Goal: Task Accomplishment & Management: Complete application form

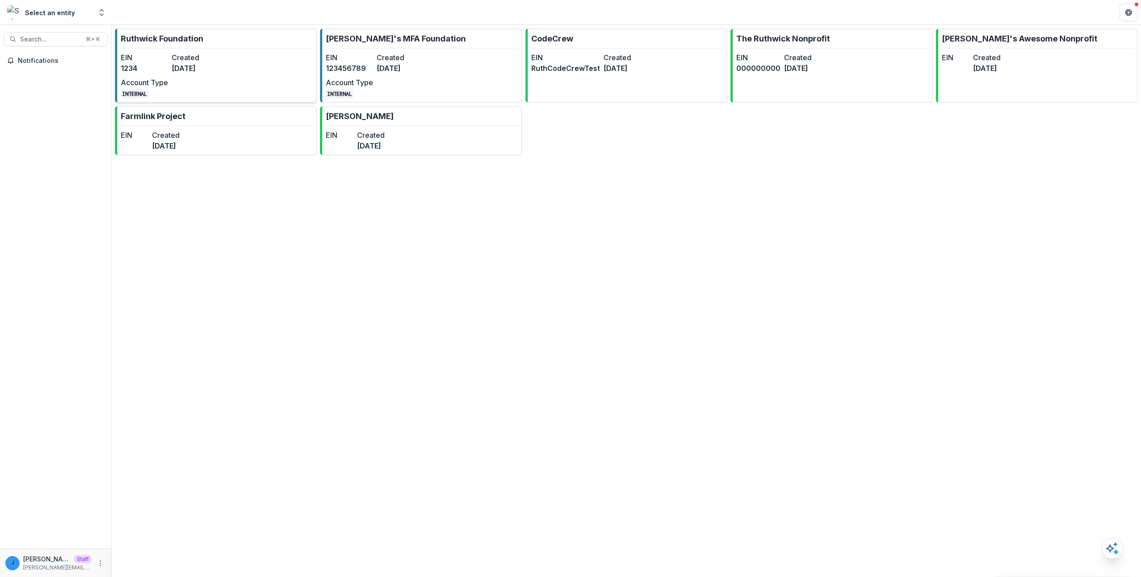
click at [155, 61] on dt "EIN" at bounding box center [144, 57] width 47 height 11
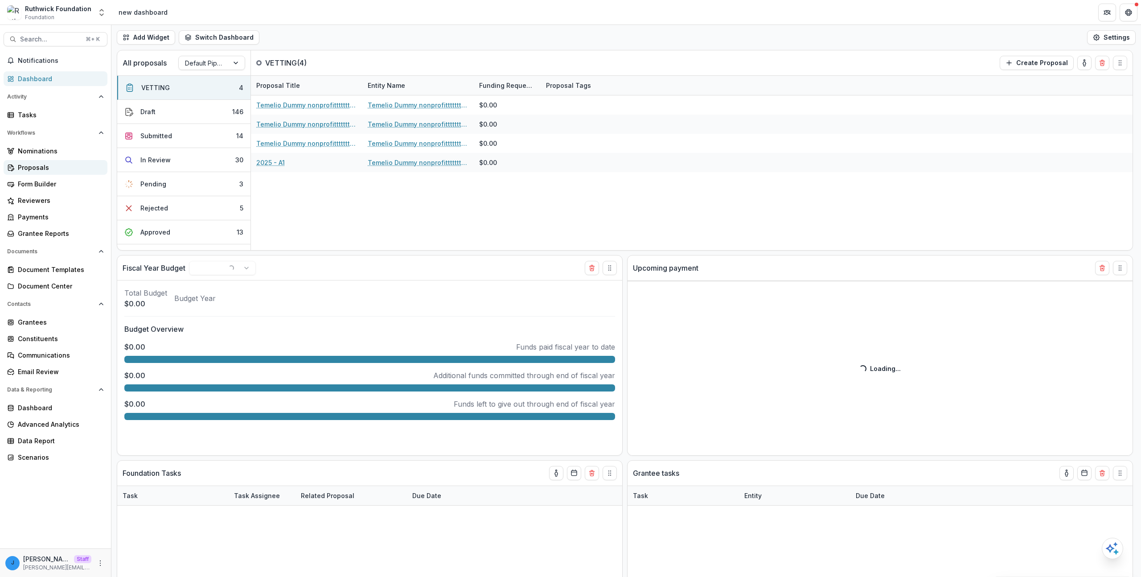
click at [55, 167] on div "Proposals" at bounding box center [59, 167] width 82 height 9
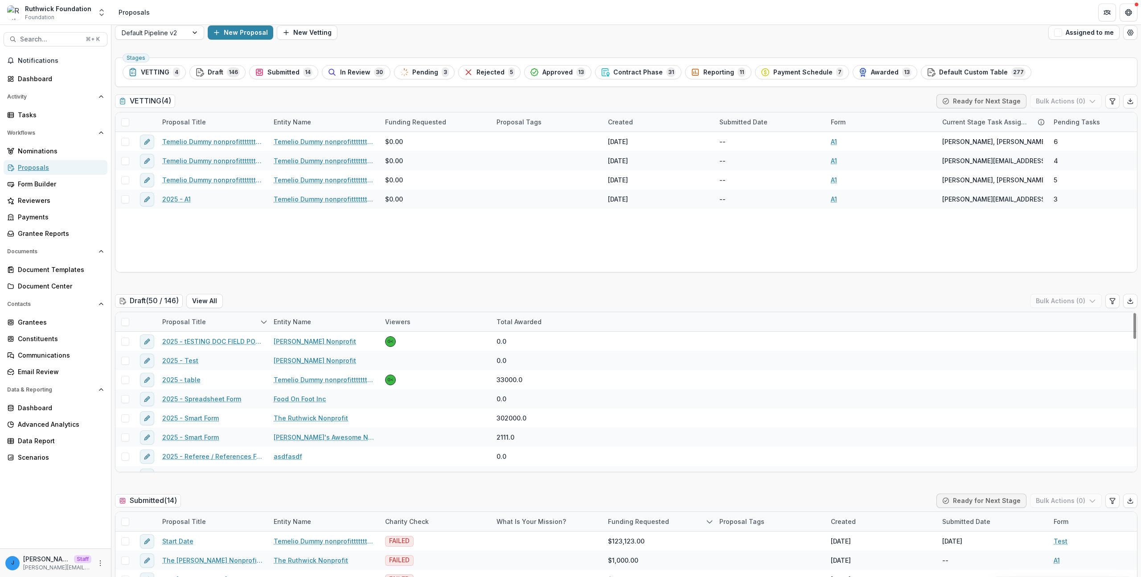
scroll to position [17, 0]
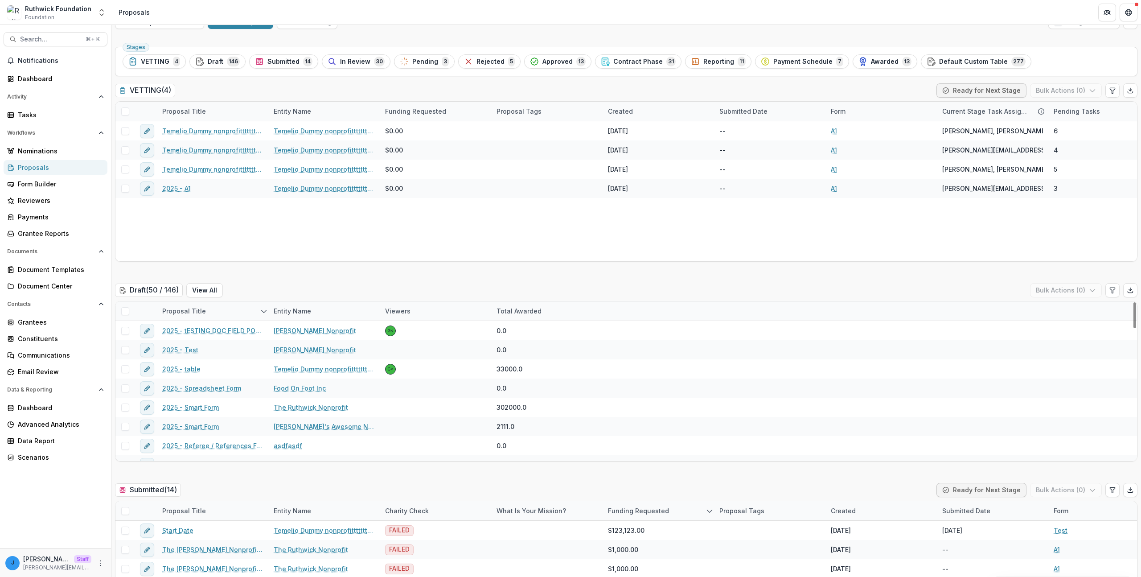
click at [123, 293] on icon at bounding box center [124, 292] width 3 height 3
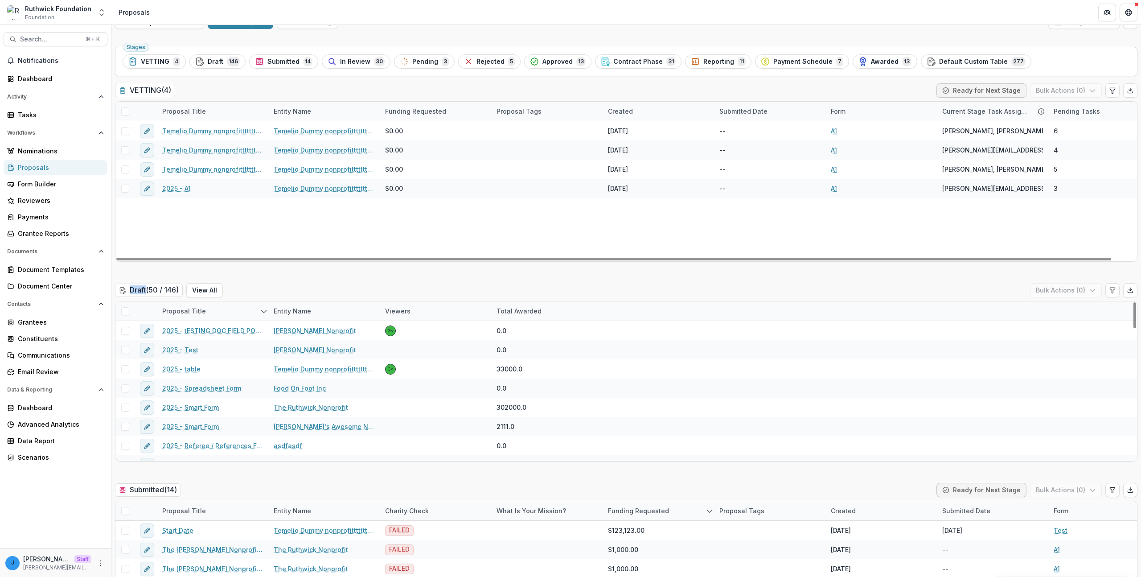
scroll to position [0, 0]
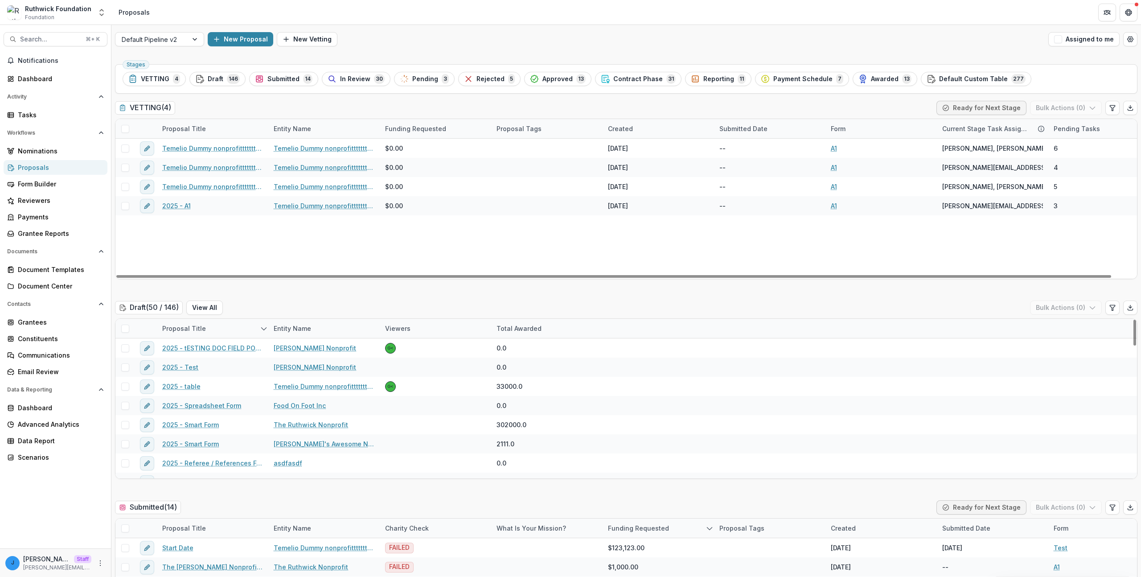
click at [244, 305] on div "Draft ( 50 / 146 ) View All Bulk Actions ( 0 )" at bounding box center [626, 309] width 1022 height 18
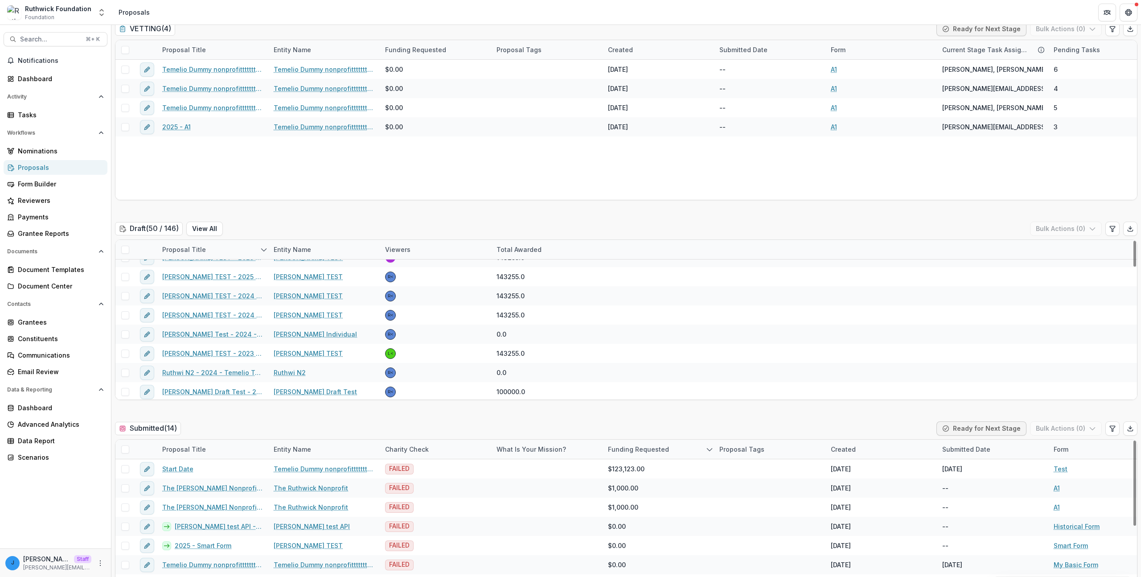
scroll to position [818, 0]
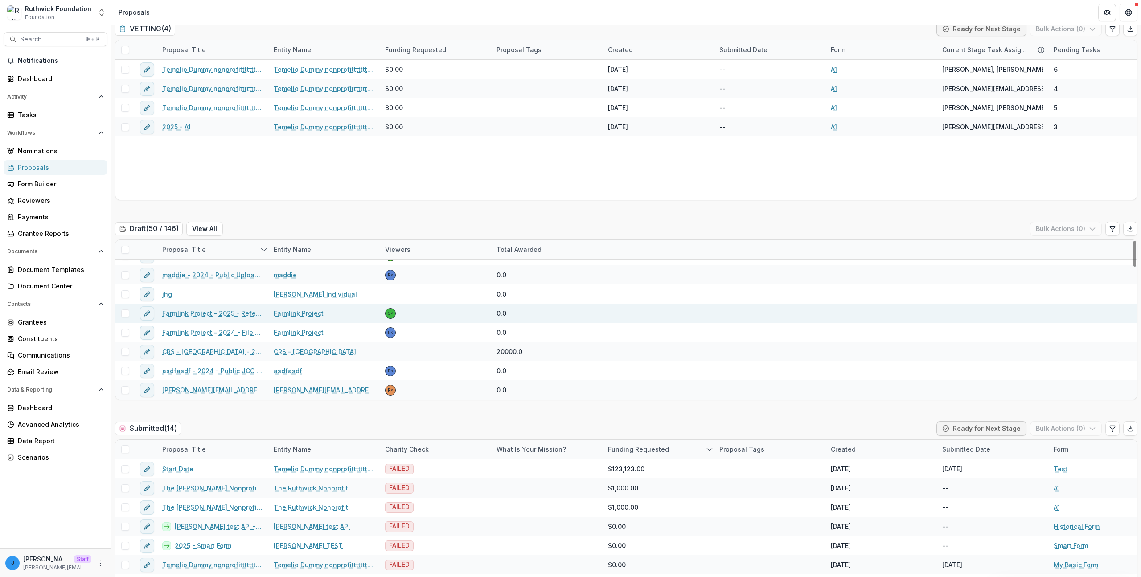
click at [386, 315] on span "G<" at bounding box center [390, 313] width 11 height 11
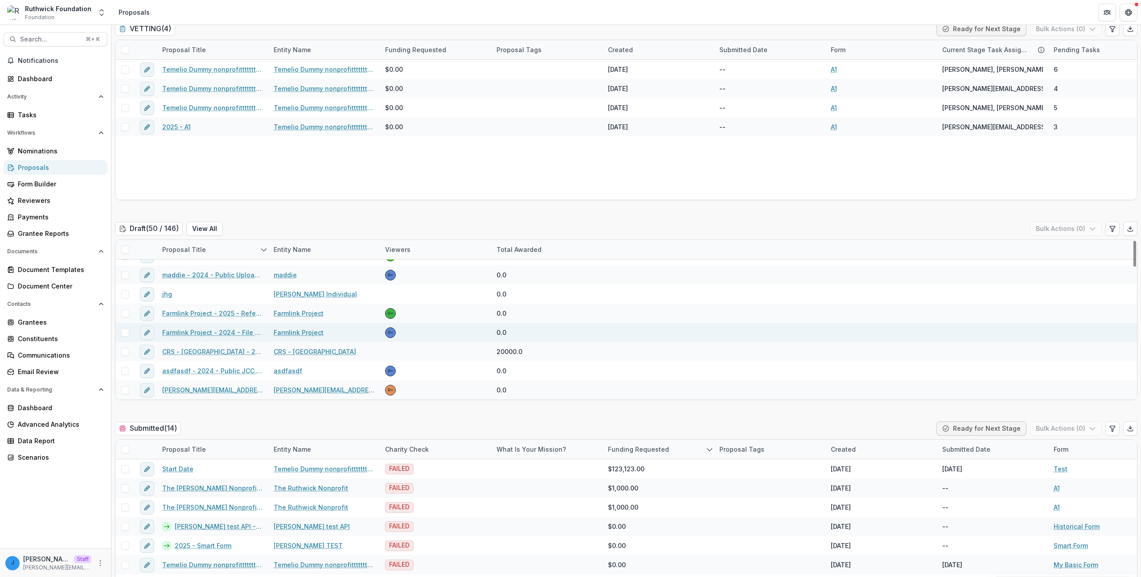
click at [389, 331] on div "R<" at bounding box center [391, 332] width 6 height 4
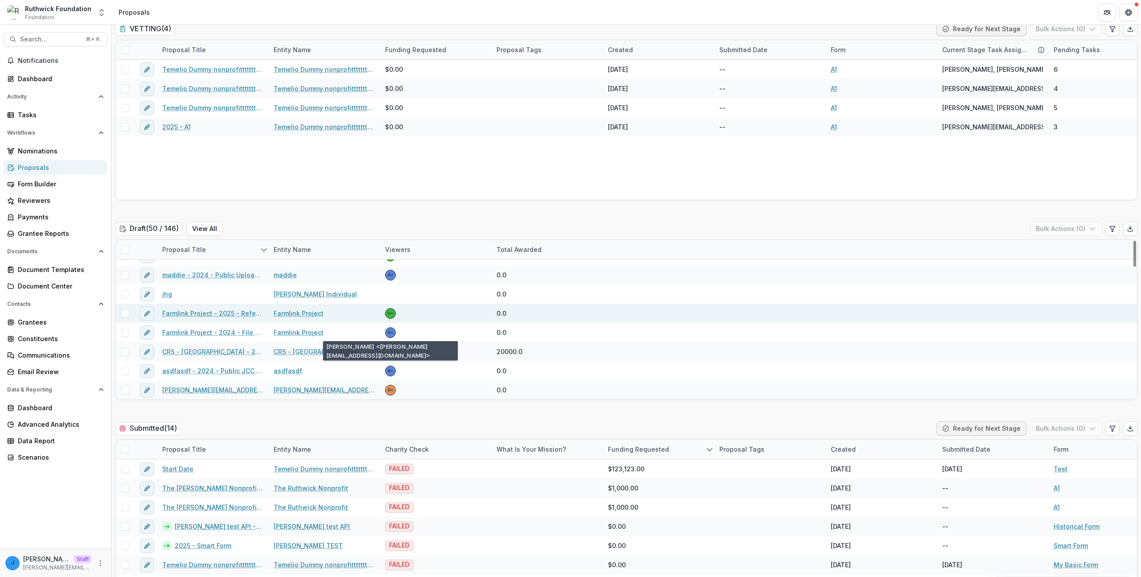
click at [386, 308] on div "G<" at bounding box center [435, 313] width 111 height 19
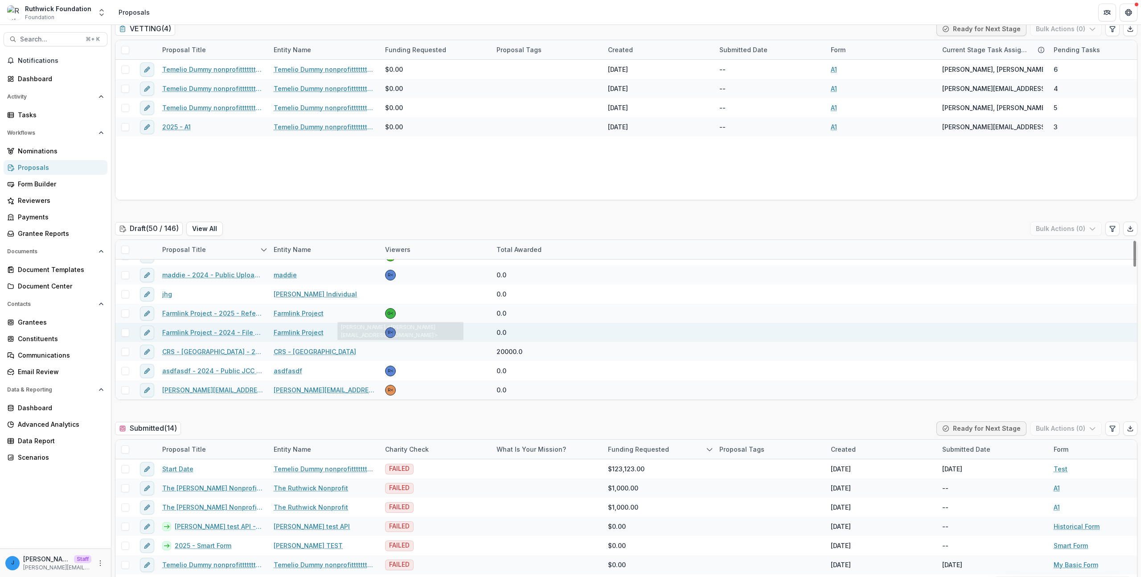
click at [399, 327] on div "R<" at bounding box center [435, 332] width 111 height 19
click at [406, 334] on div "R<" at bounding box center [435, 332] width 111 height 19
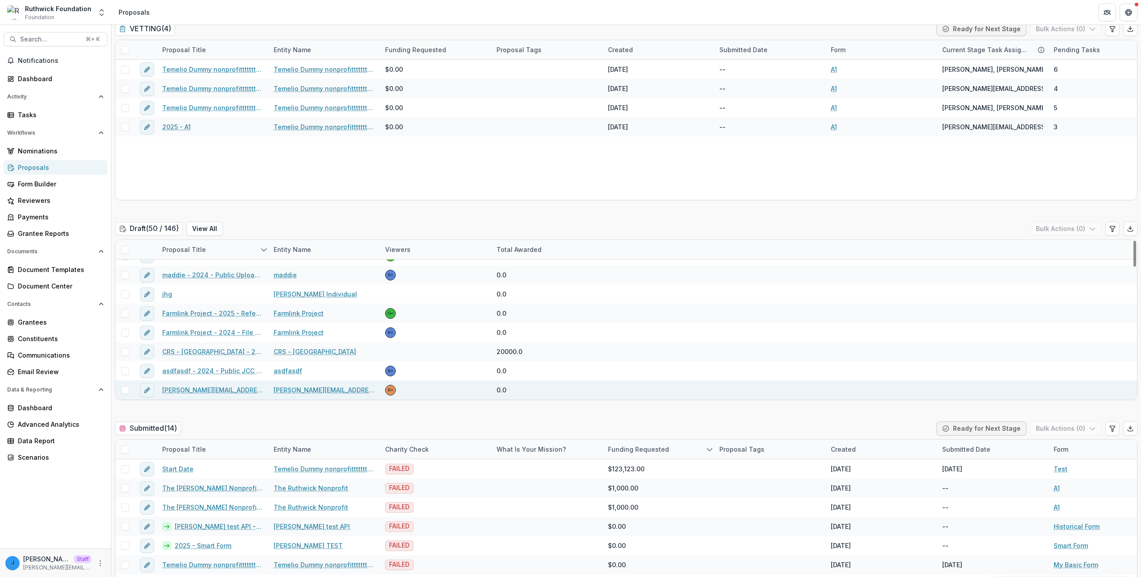
click at [398, 381] on div "R<" at bounding box center [435, 389] width 111 height 19
click at [417, 380] on div "R<" at bounding box center [435, 389] width 111 height 19
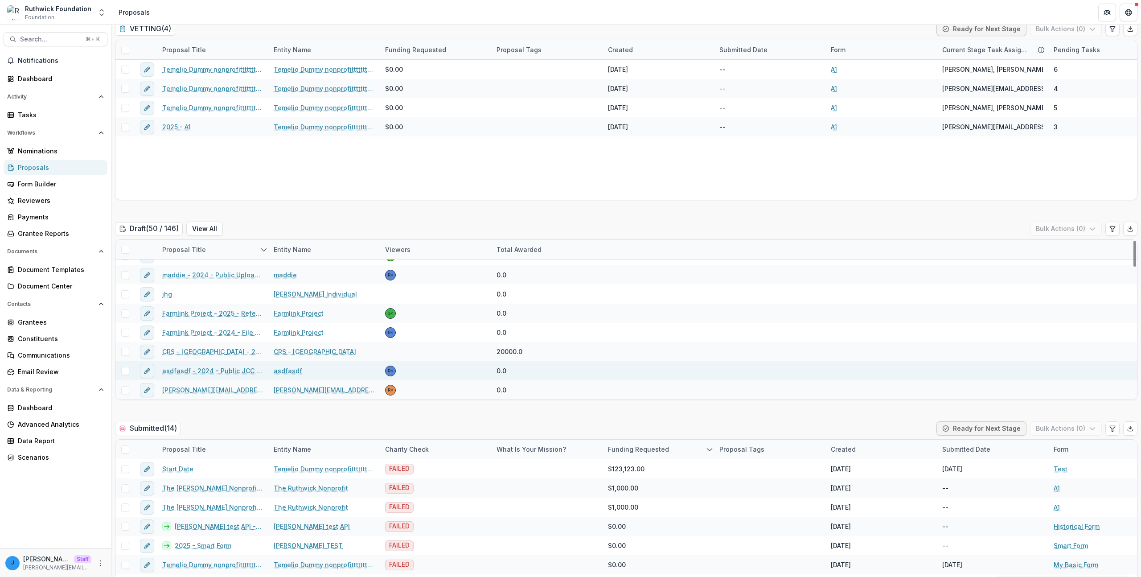
click at [418, 374] on div "R<" at bounding box center [435, 370] width 111 height 19
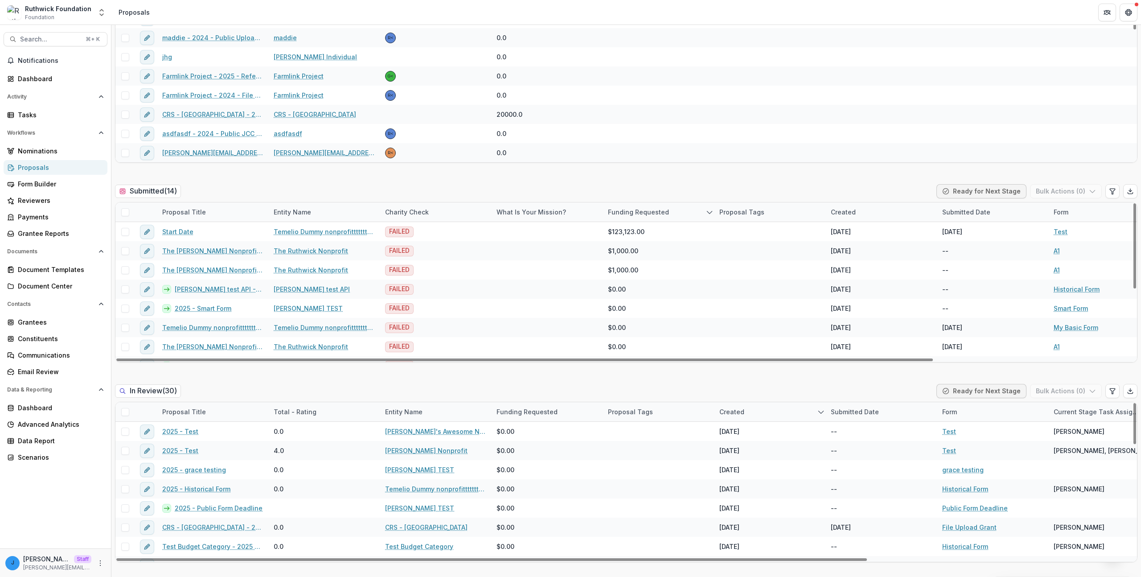
scroll to position [169, 0]
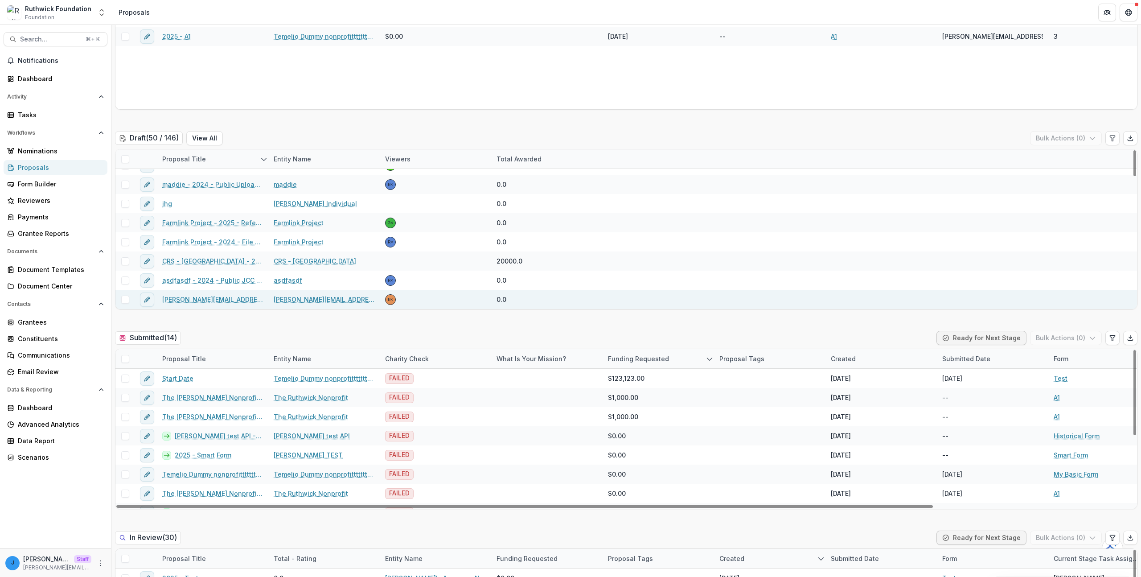
click at [420, 294] on div "R<" at bounding box center [435, 299] width 111 height 19
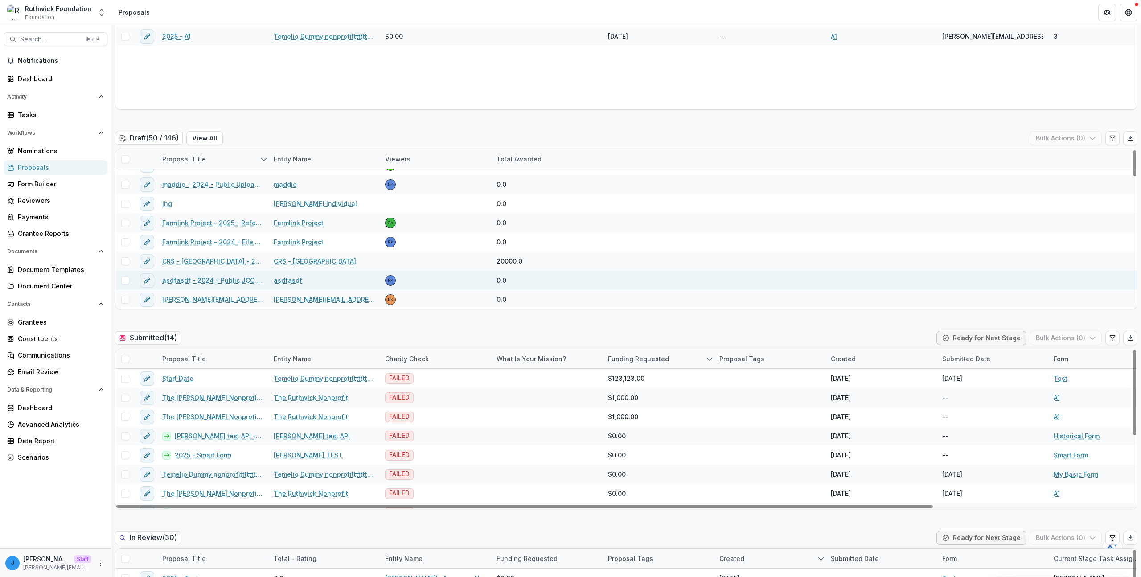
click at [418, 276] on div "R<" at bounding box center [435, 280] width 111 height 19
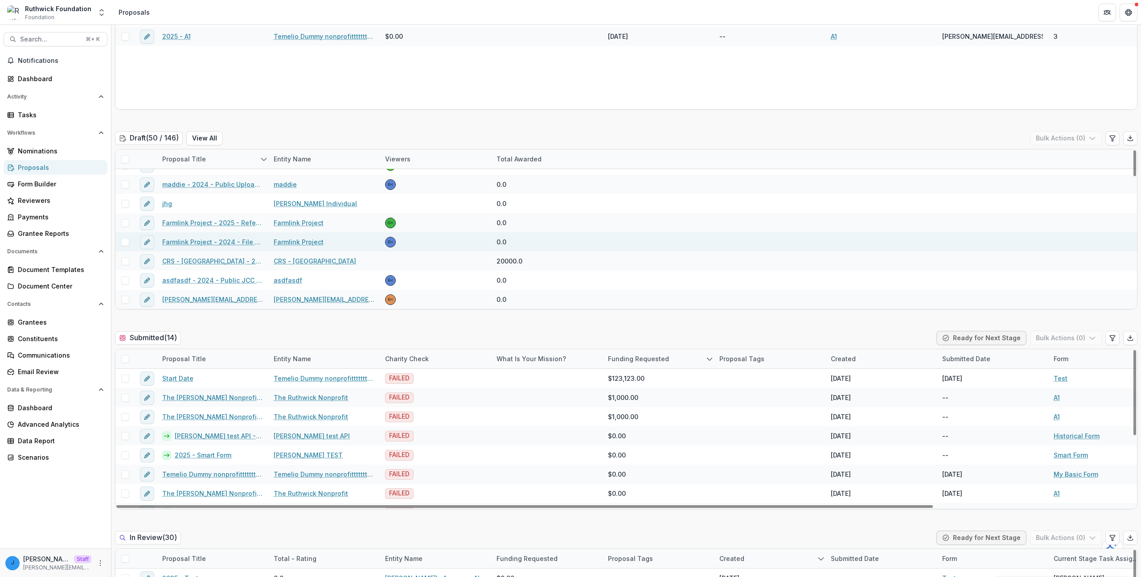
click at [422, 244] on div "R<" at bounding box center [435, 241] width 111 height 19
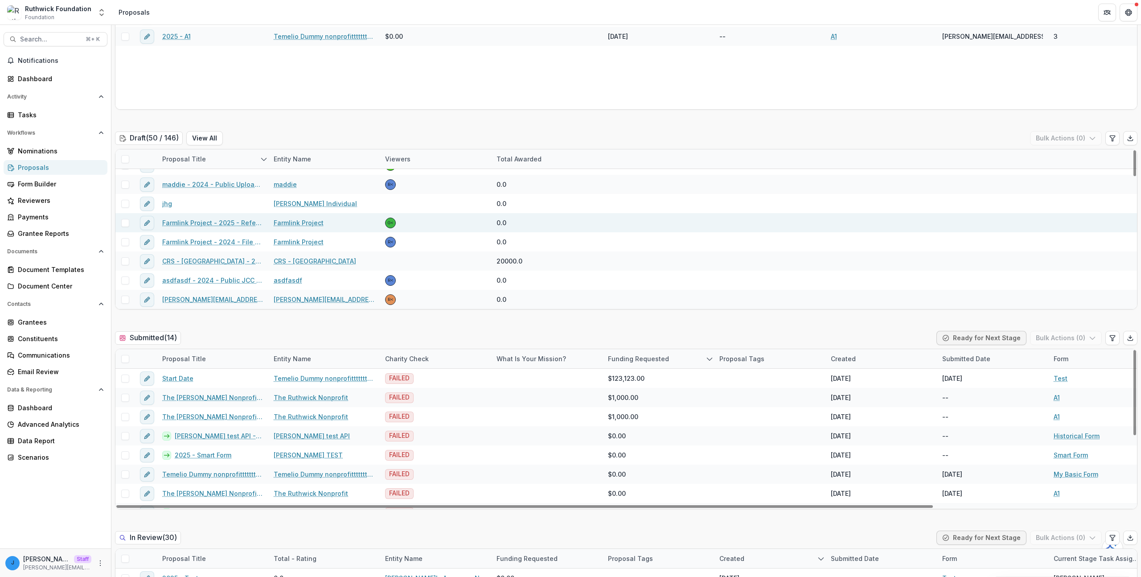
click at [428, 222] on div "G<" at bounding box center [435, 222] width 111 height 19
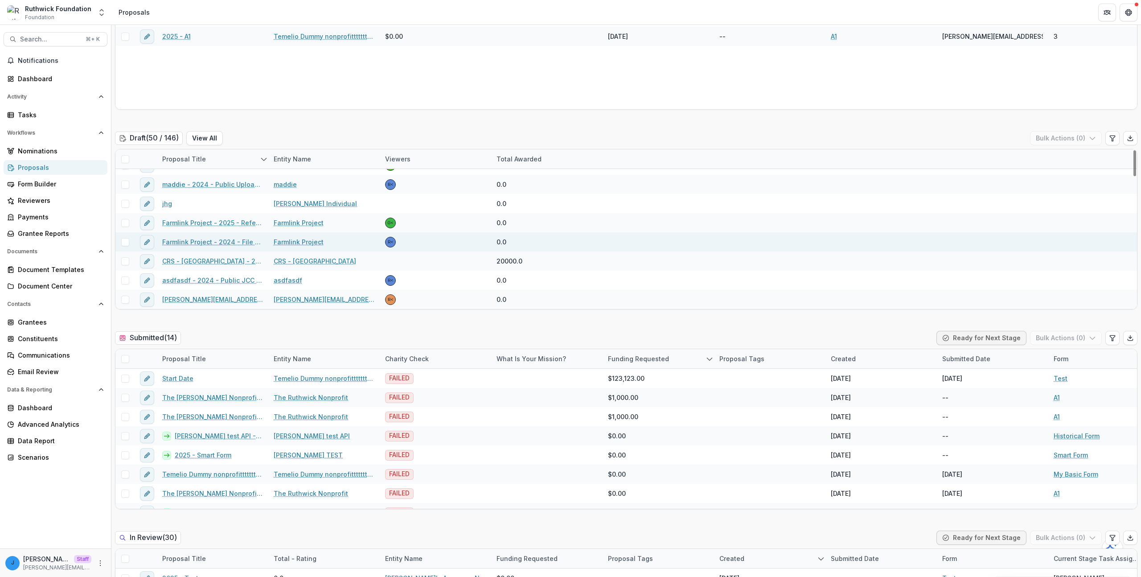
click at [429, 232] on div "R<" at bounding box center [435, 241] width 111 height 19
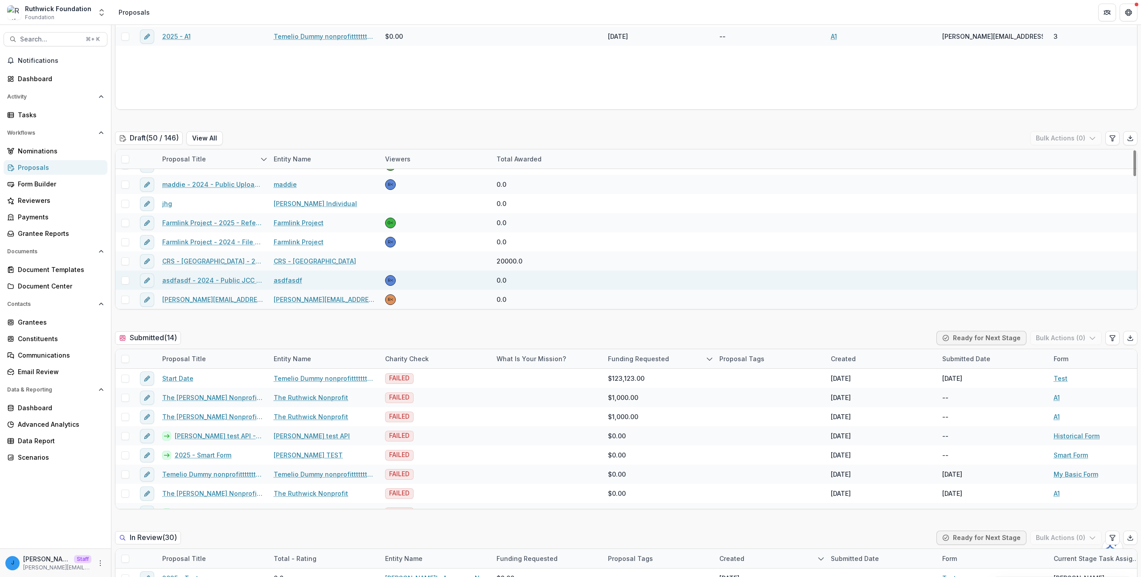
click at [426, 276] on div "R<" at bounding box center [435, 280] width 111 height 19
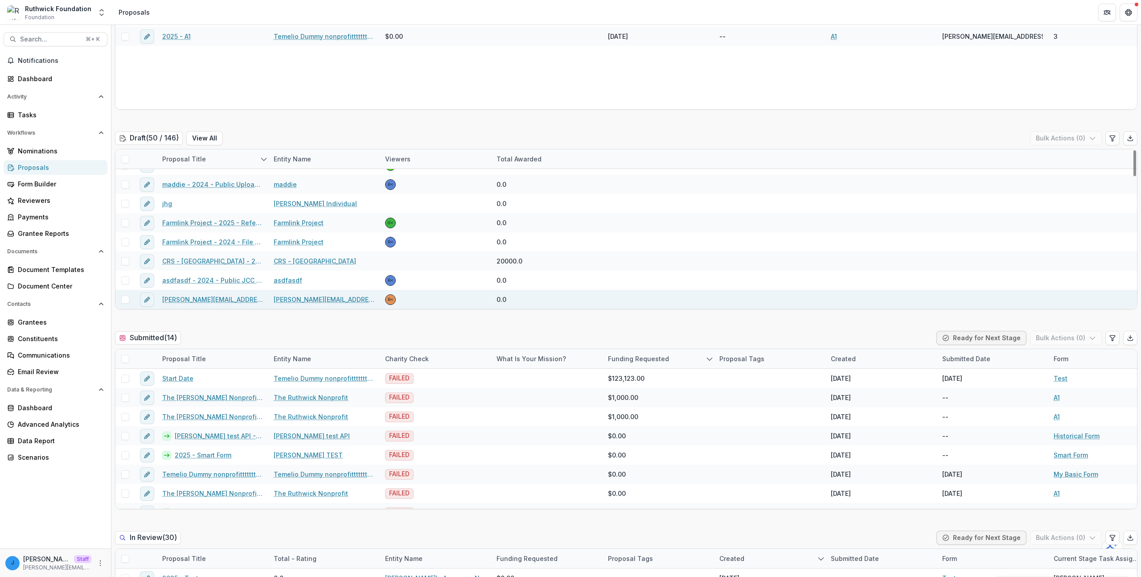
click at [427, 290] on div "R<" at bounding box center [435, 299] width 111 height 19
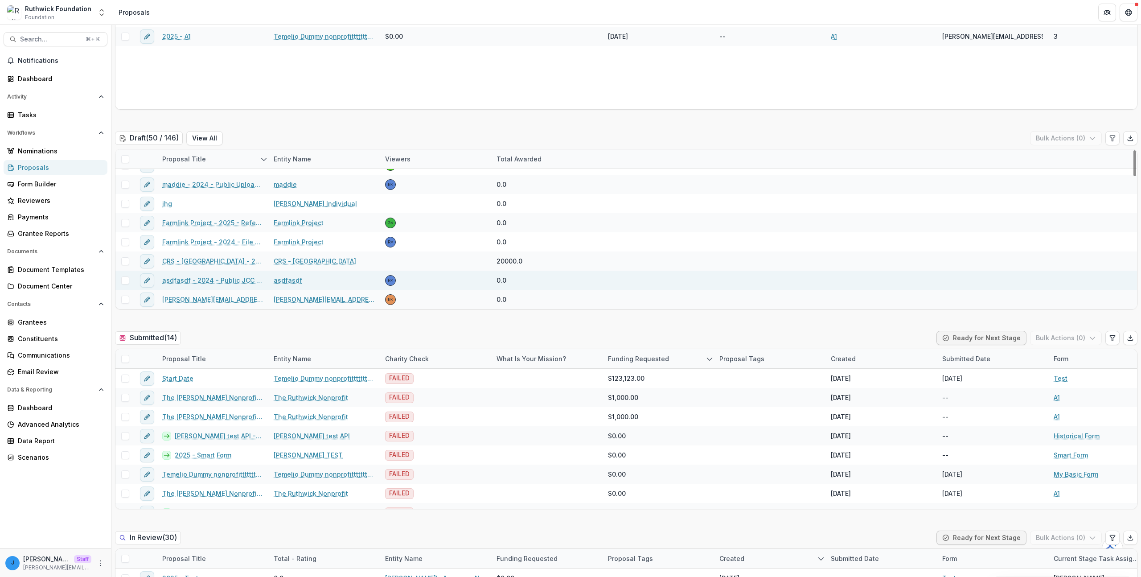
click at [428, 282] on div "R<" at bounding box center [435, 280] width 111 height 19
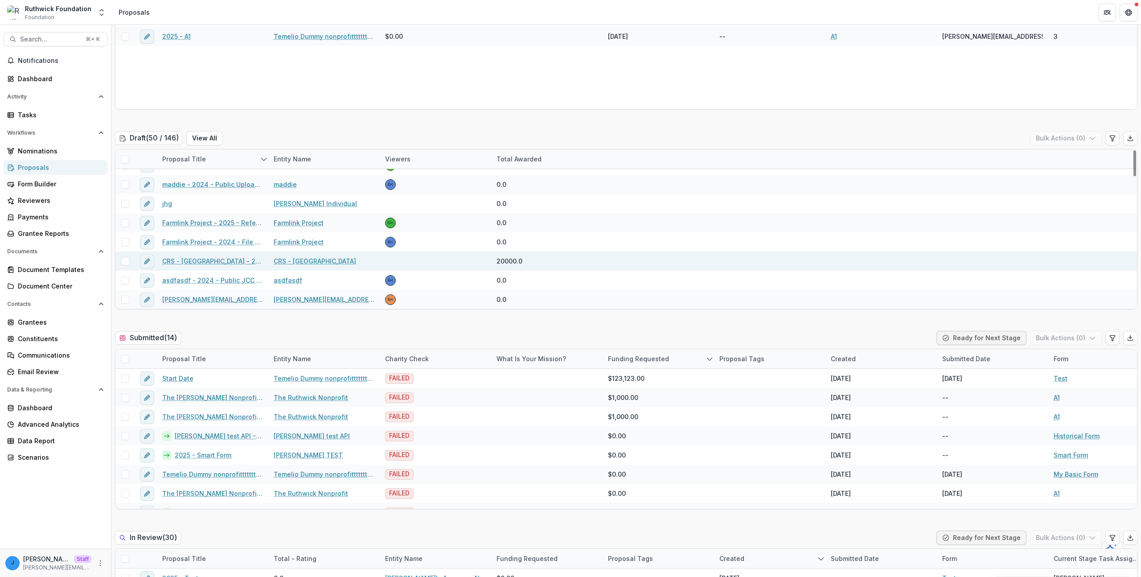
click at [431, 258] on div at bounding box center [435, 260] width 111 height 19
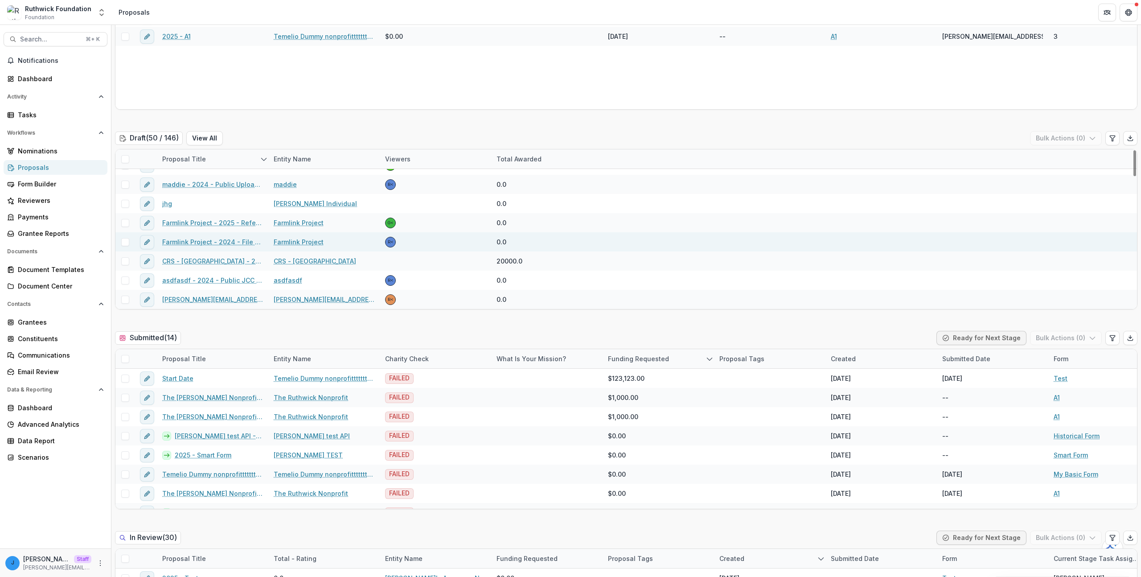
click at [432, 242] on div "R<" at bounding box center [435, 241] width 111 height 19
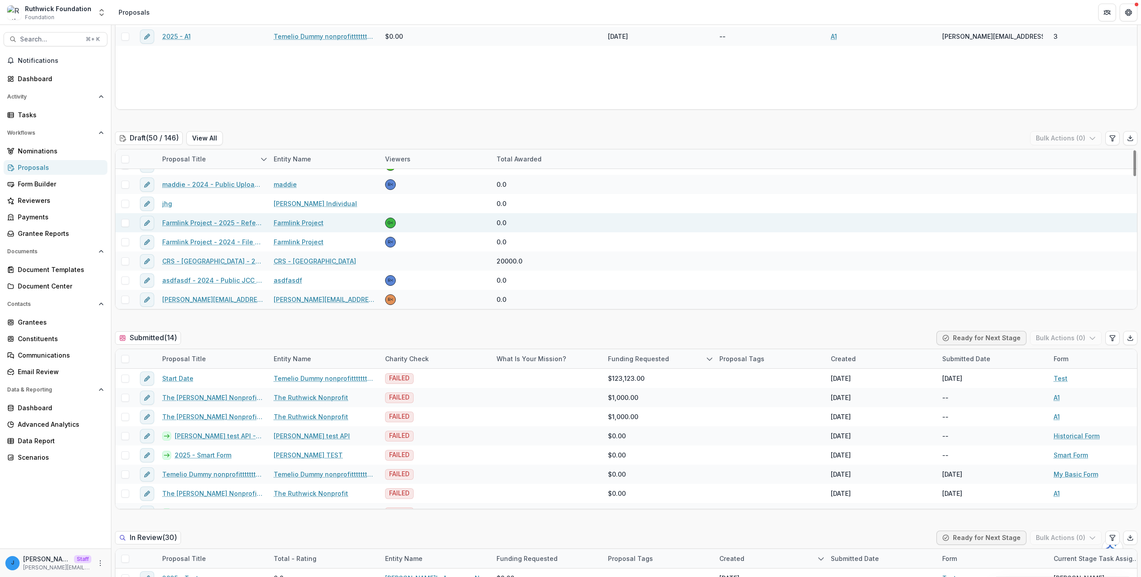
click at [431, 228] on div "G<" at bounding box center [435, 222] width 111 height 19
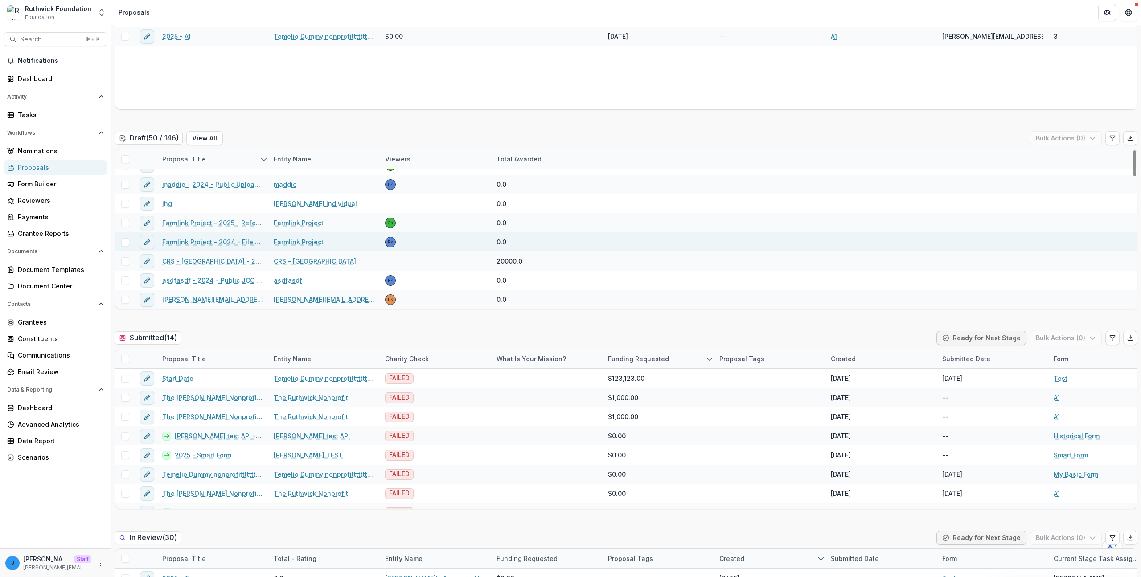
click at [428, 235] on div "R<" at bounding box center [435, 241] width 111 height 19
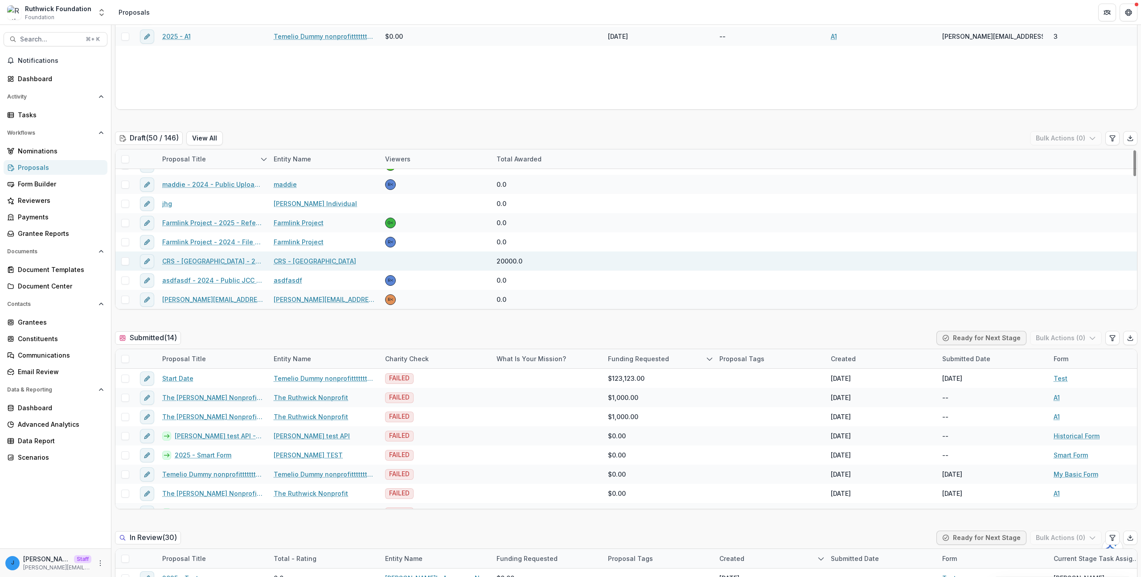
click at [426, 261] on div at bounding box center [435, 260] width 111 height 19
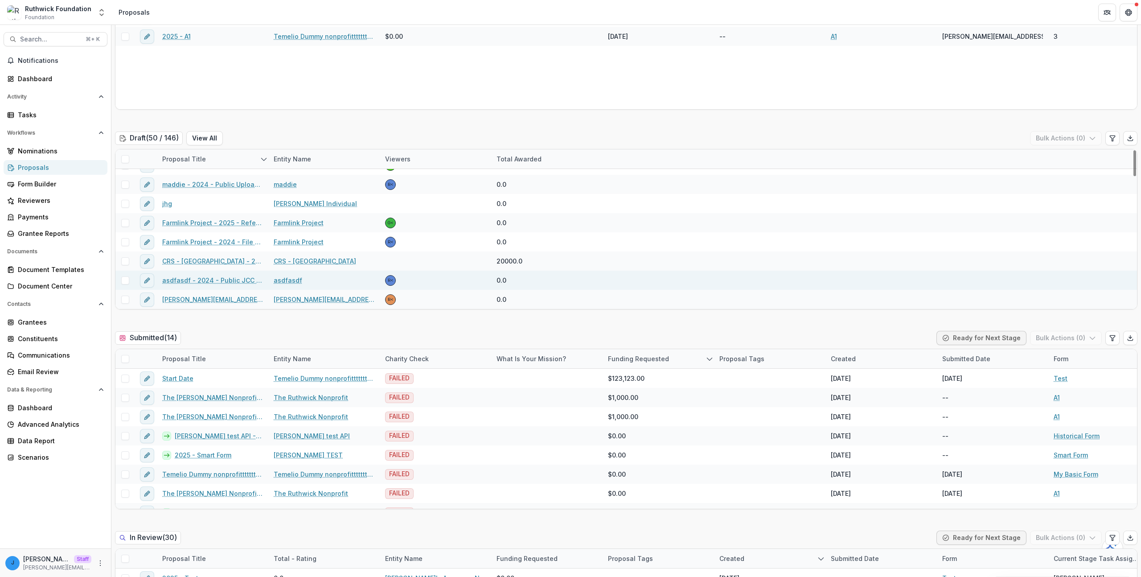
click at [424, 287] on div "R<" at bounding box center [435, 280] width 111 height 19
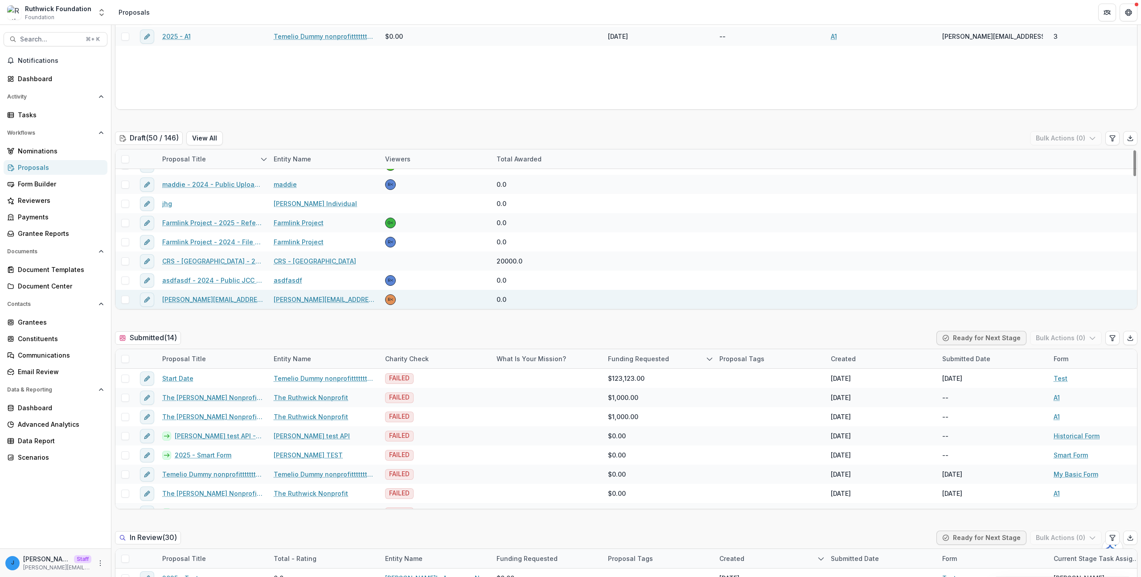
click at [424, 298] on div "R<" at bounding box center [435, 299] width 111 height 19
click at [426, 291] on div "R<" at bounding box center [435, 299] width 111 height 19
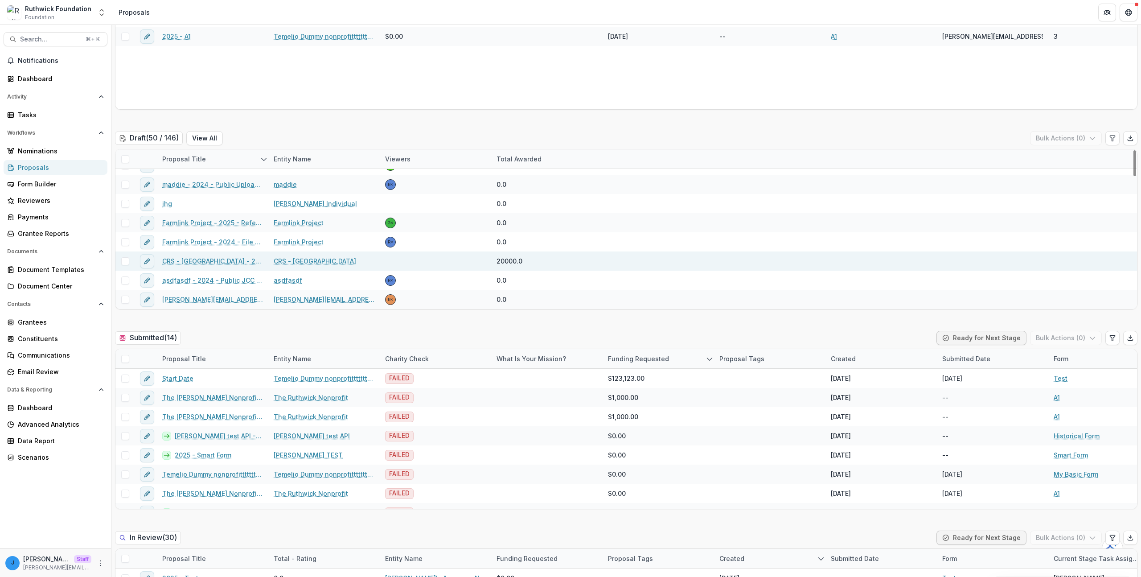
click at [424, 254] on div at bounding box center [435, 260] width 111 height 19
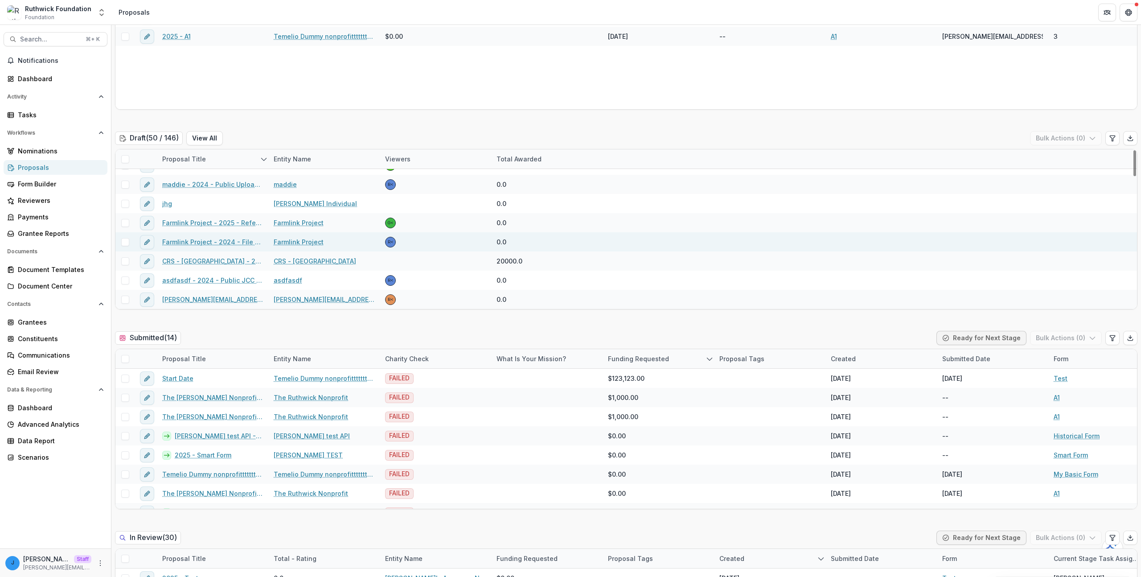
click at [424, 238] on div "R<" at bounding box center [435, 241] width 111 height 19
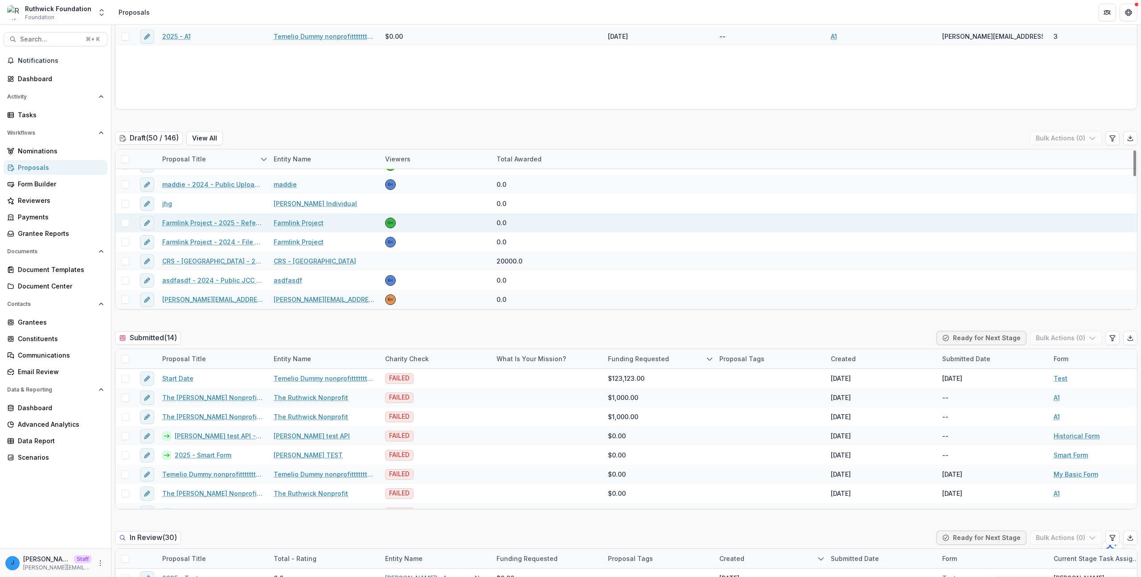
click at [423, 221] on div "G<" at bounding box center [435, 222] width 111 height 19
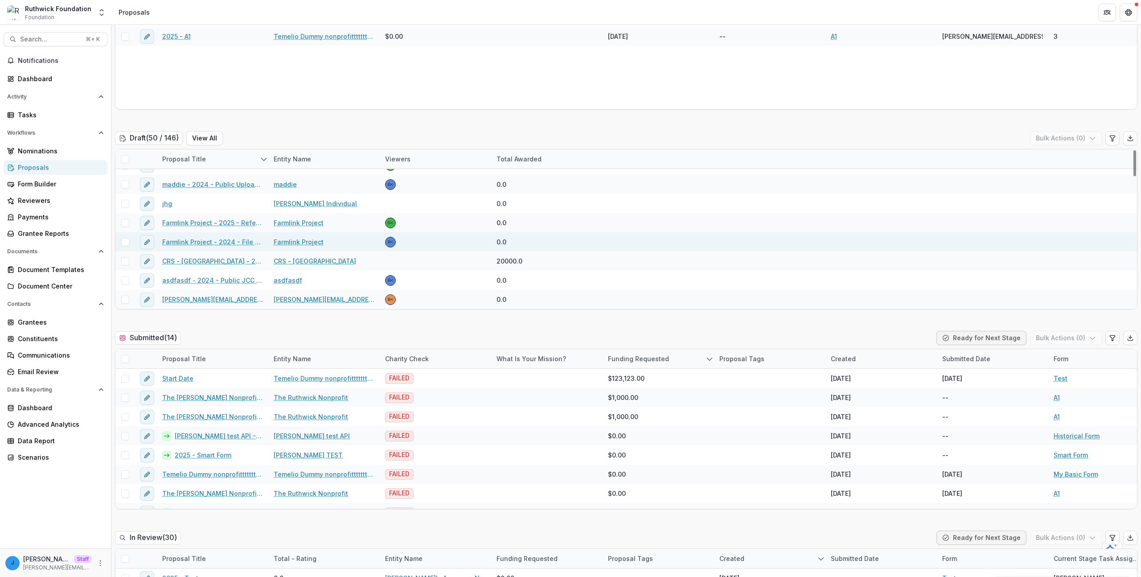
click at [422, 246] on div "R<" at bounding box center [435, 241] width 111 height 19
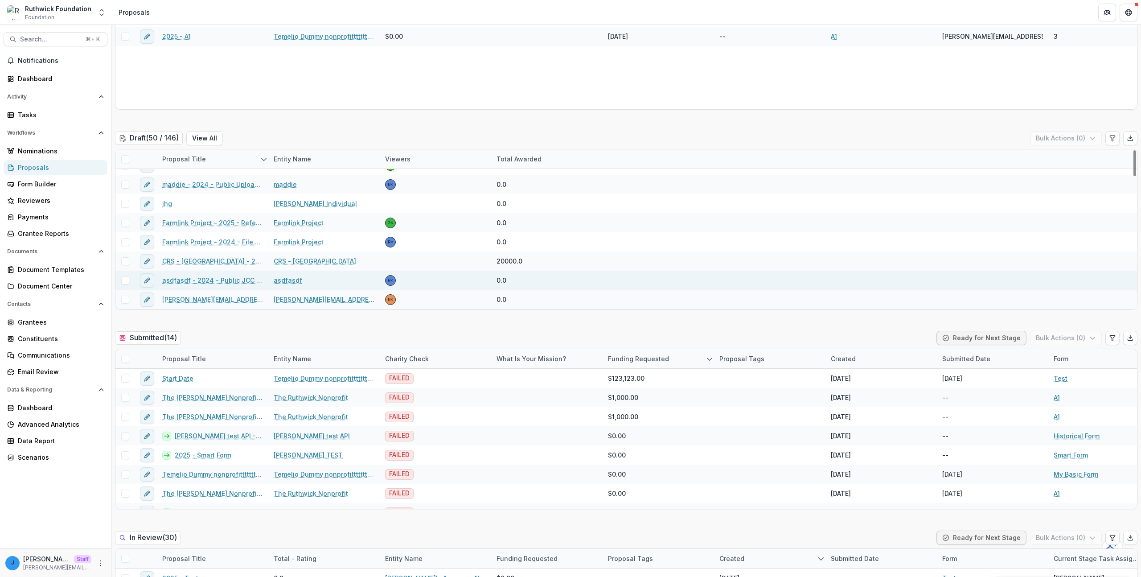
click at [420, 260] on div at bounding box center [435, 260] width 111 height 19
click at [422, 282] on div "R<" at bounding box center [435, 280] width 111 height 19
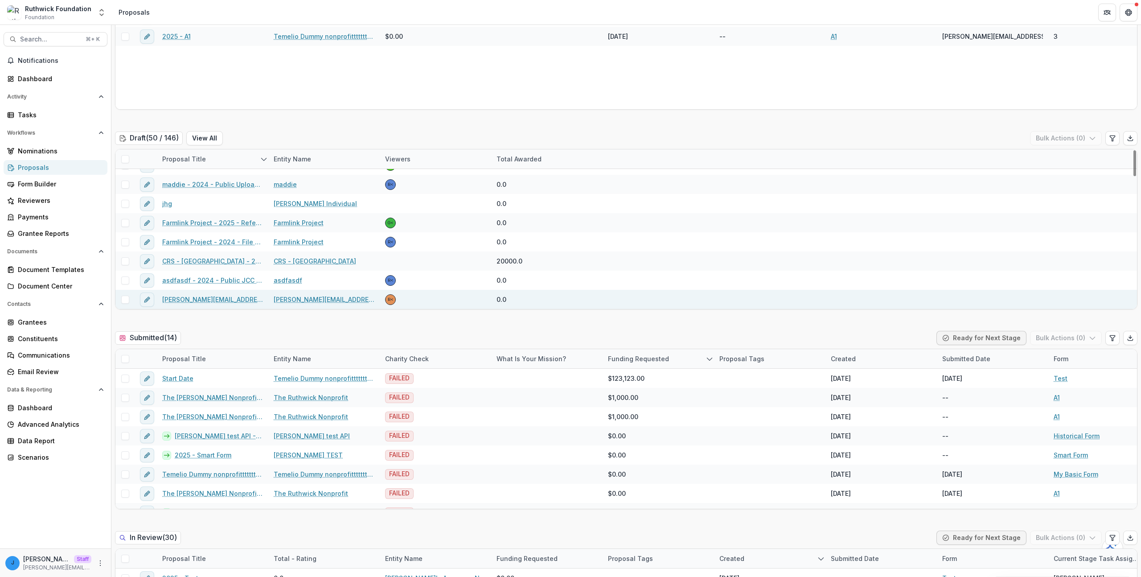
click at [419, 297] on div "R<" at bounding box center [435, 299] width 111 height 19
click at [420, 290] on div "R<" at bounding box center [435, 299] width 111 height 19
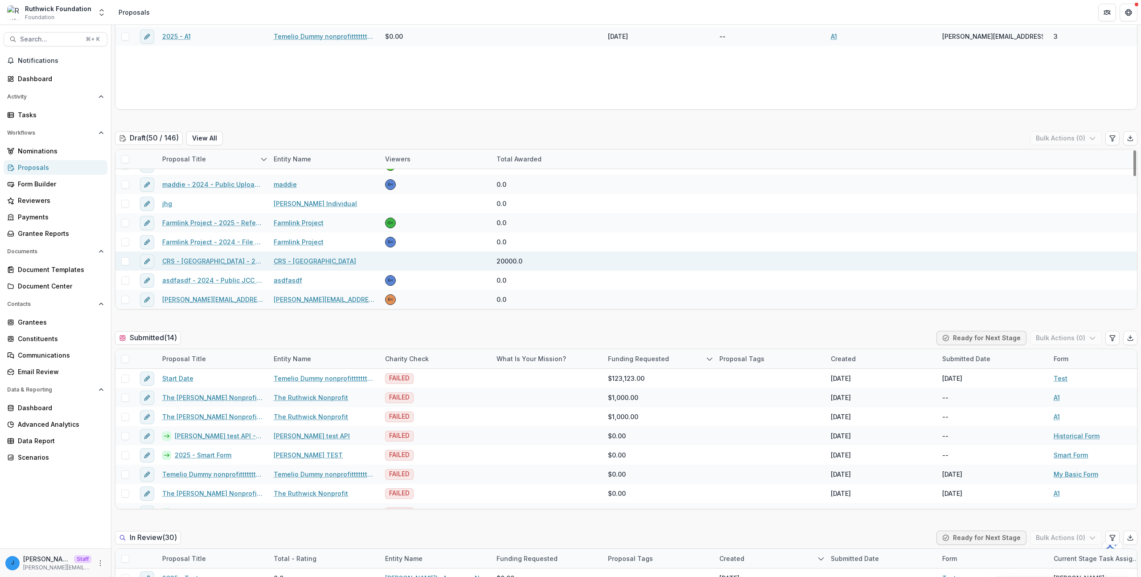
click at [424, 269] on div at bounding box center [435, 260] width 111 height 19
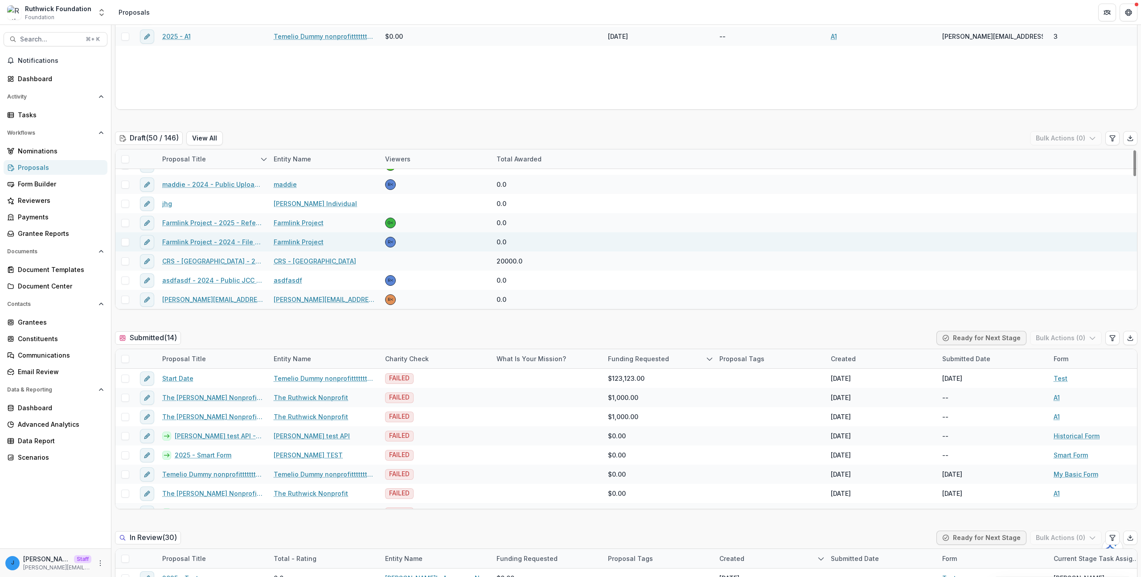
click at [424, 246] on div "R<" at bounding box center [435, 241] width 111 height 19
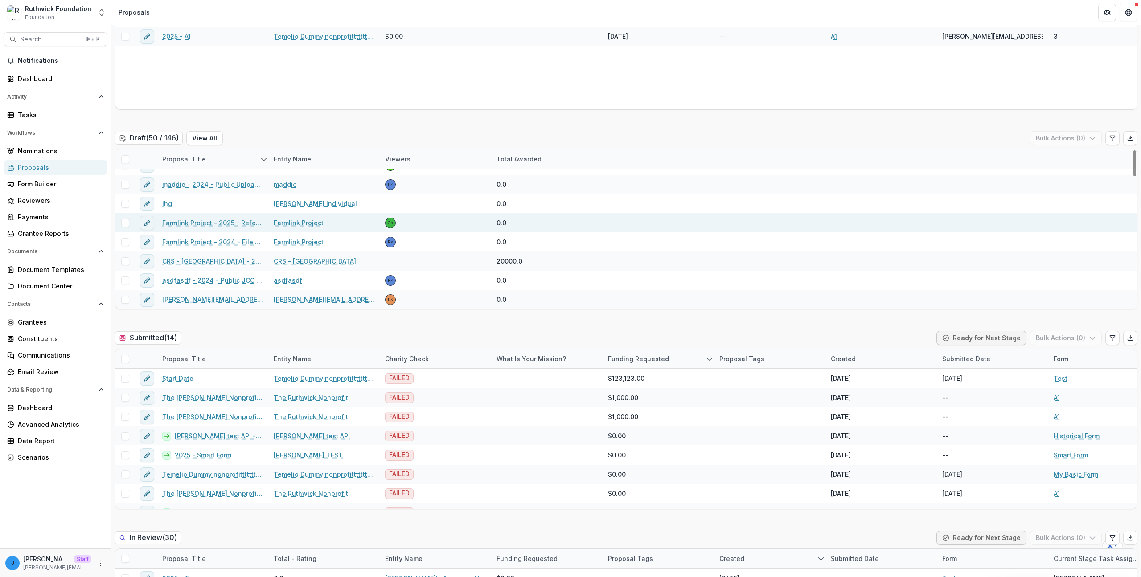
click at [423, 226] on div "G<" at bounding box center [435, 222] width 111 height 19
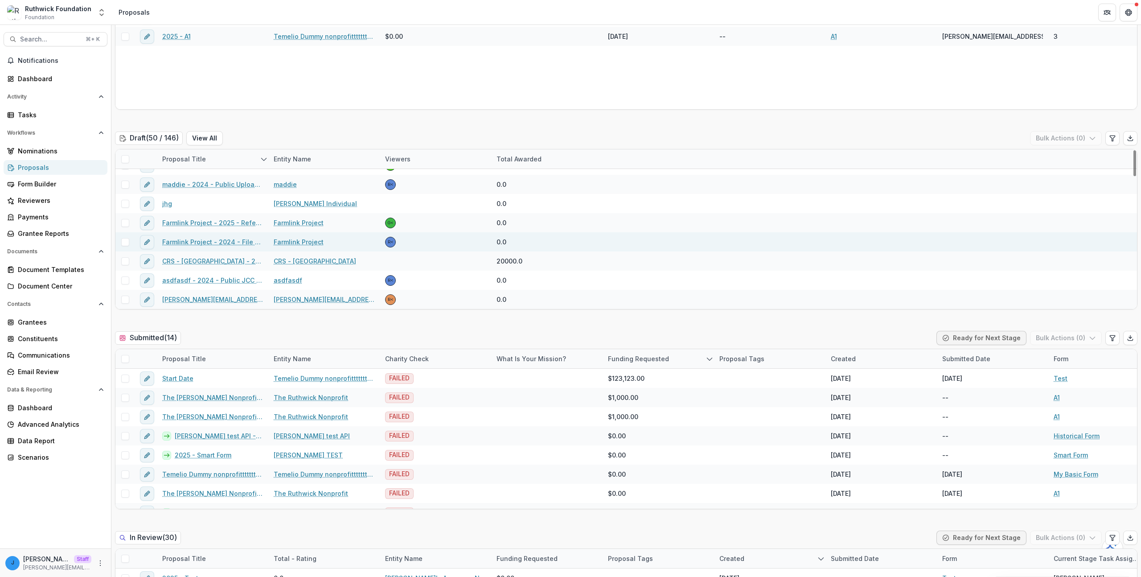
click at [421, 249] on div "R<" at bounding box center [435, 241] width 111 height 19
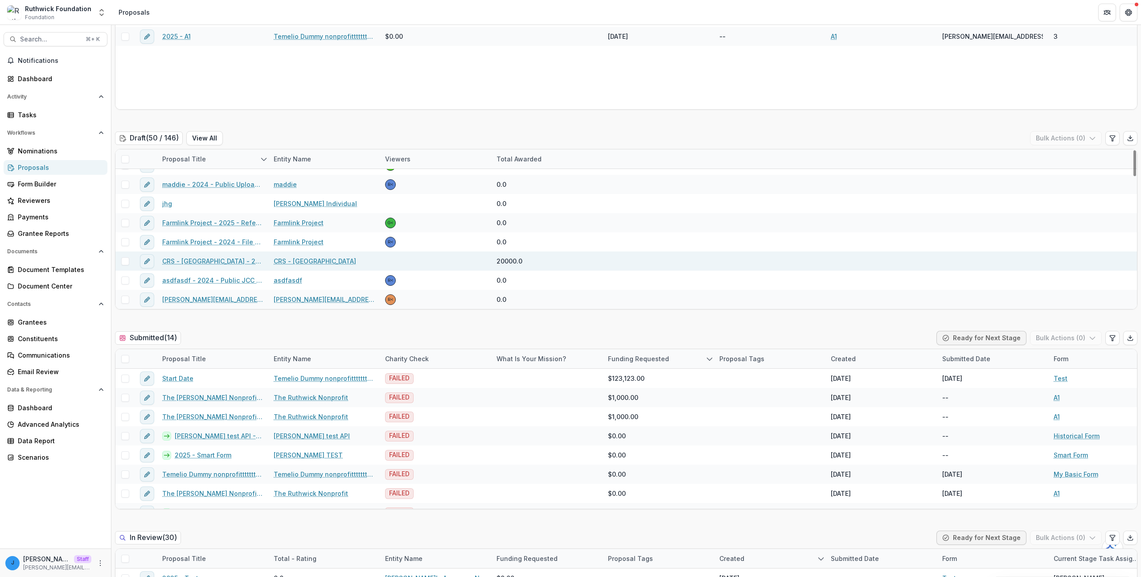
click at [418, 264] on div at bounding box center [435, 260] width 111 height 19
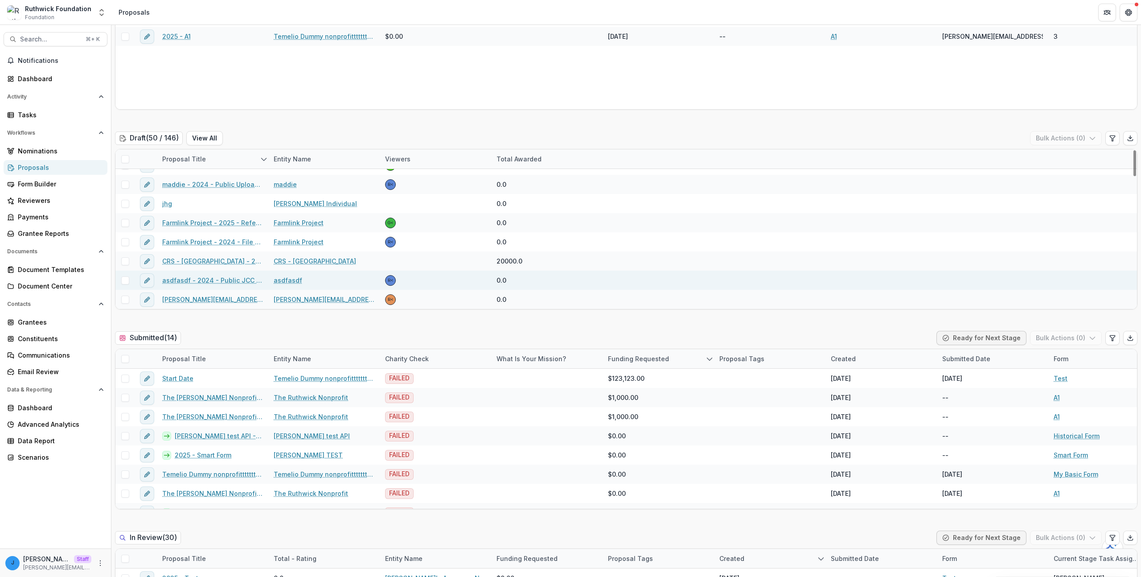
click at [419, 286] on div "R<" at bounding box center [435, 280] width 111 height 19
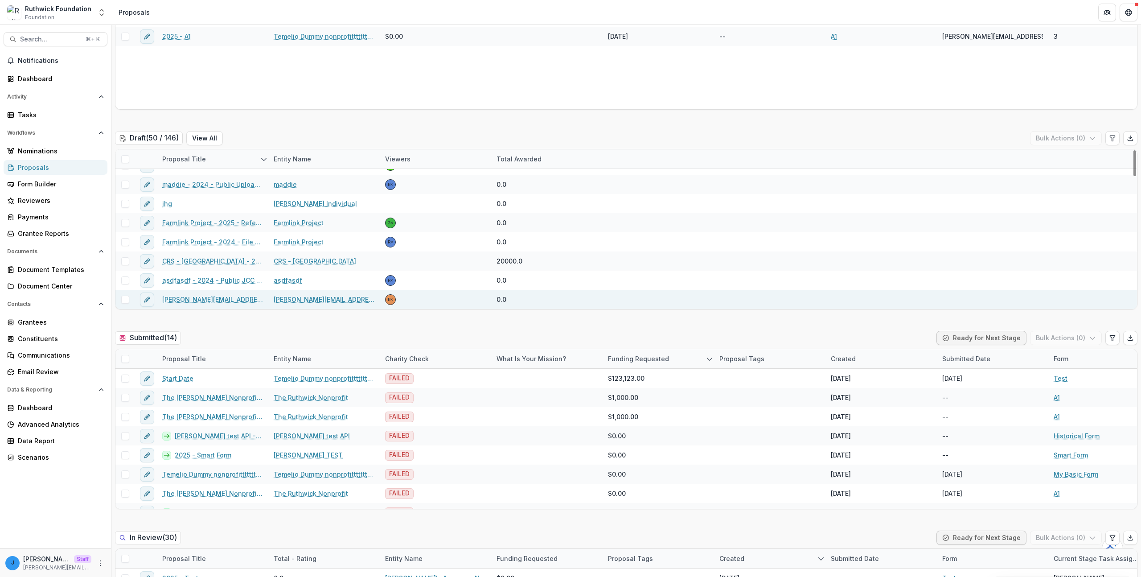
click at [417, 297] on div "R<" at bounding box center [435, 299] width 111 height 19
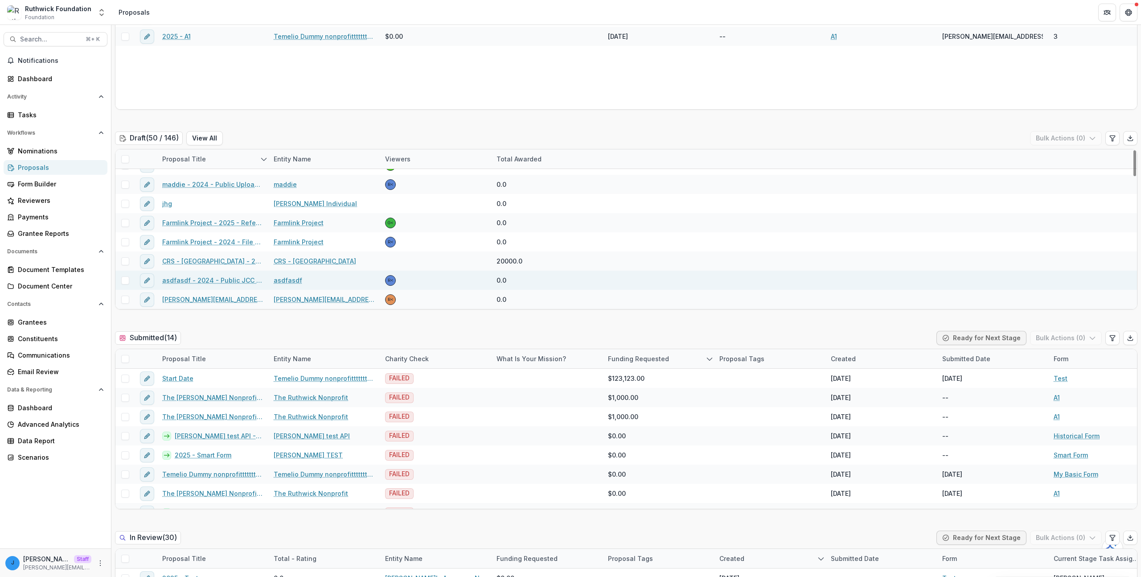
click at [422, 287] on div "R<" at bounding box center [435, 280] width 111 height 19
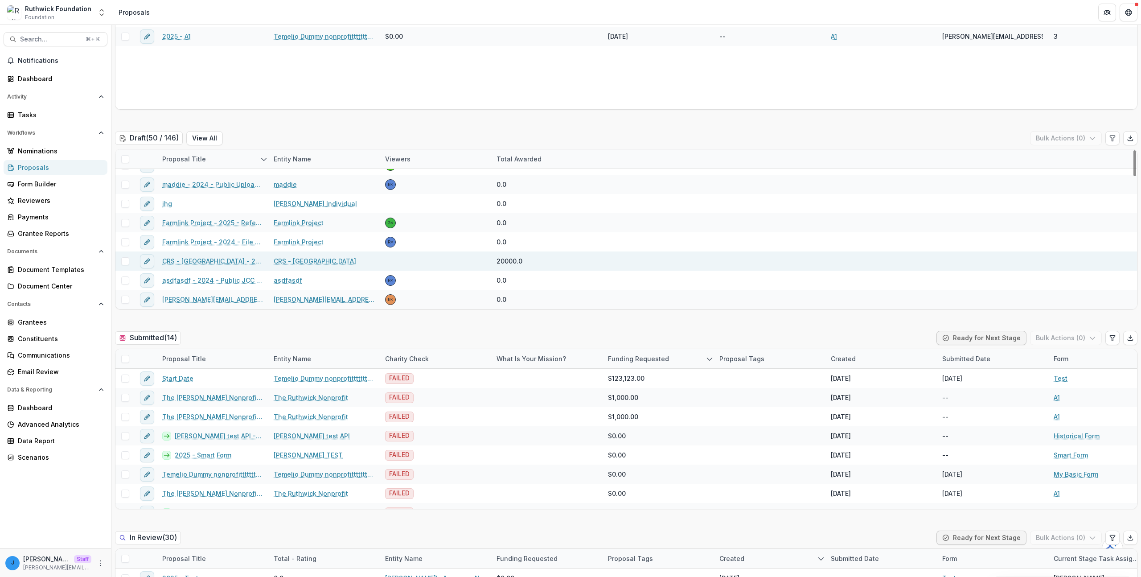
click at [425, 268] on div at bounding box center [435, 260] width 111 height 19
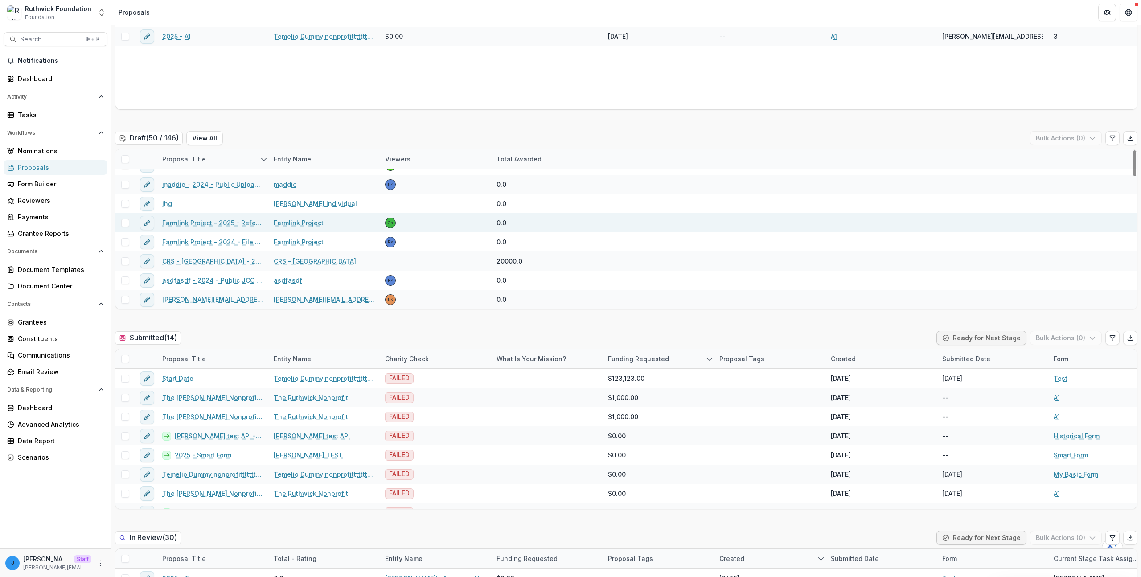
drag, startPoint x: 425, startPoint y: 242, endPoint x: 422, endPoint y: 225, distance: 16.7
click at [425, 242] on div "R<" at bounding box center [435, 241] width 111 height 19
click at [422, 224] on div "G<" at bounding box center [435, 222] width 111 height 19
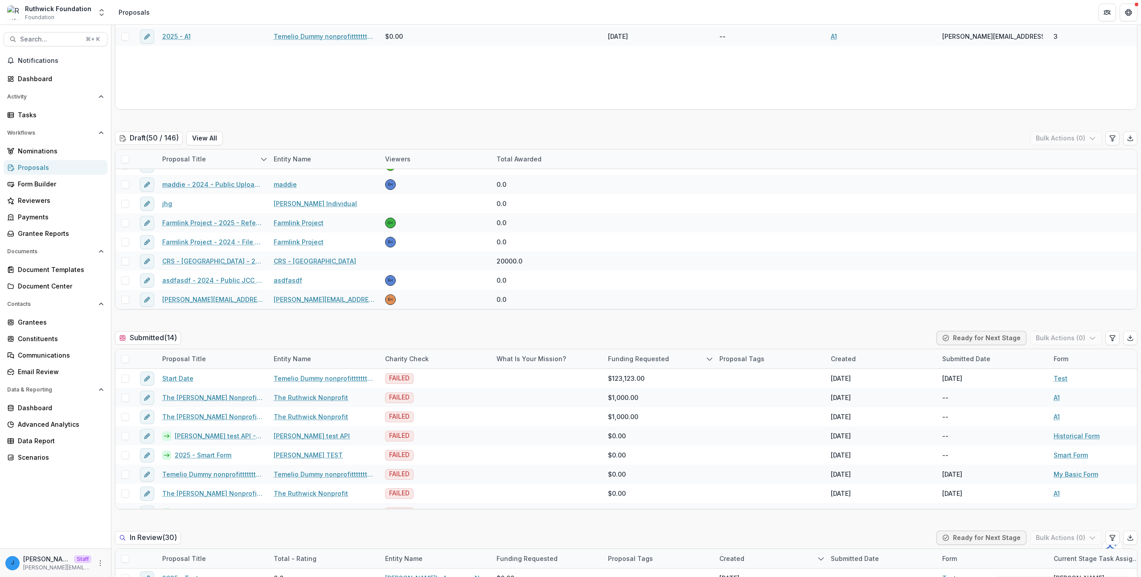
scroll to position [0, 0]
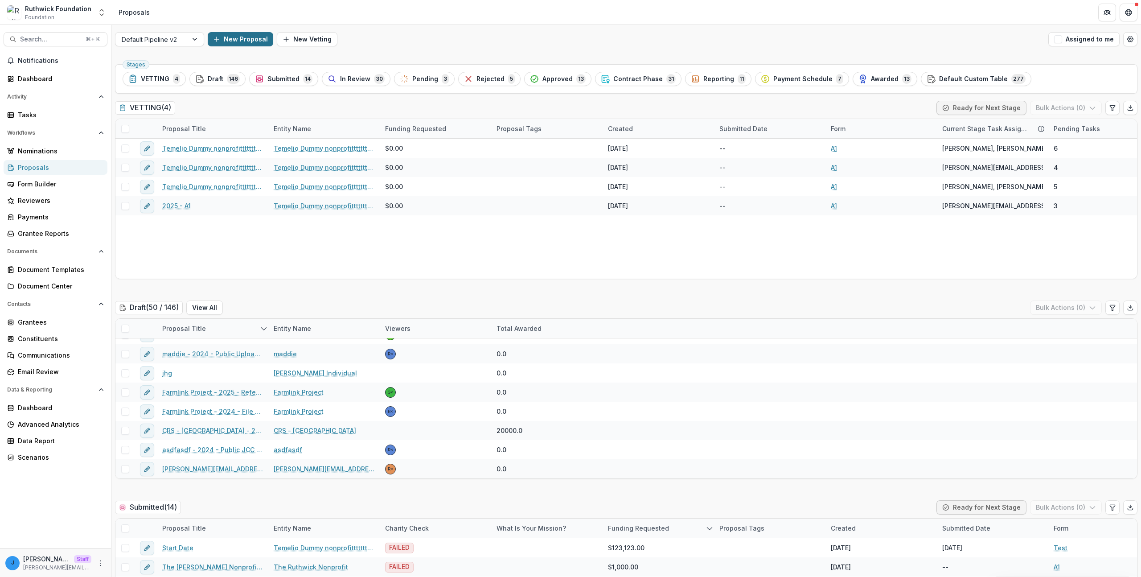
click at [237, 41] on button "New Proposal" at bounding box center [241, 39] width 66 height 14
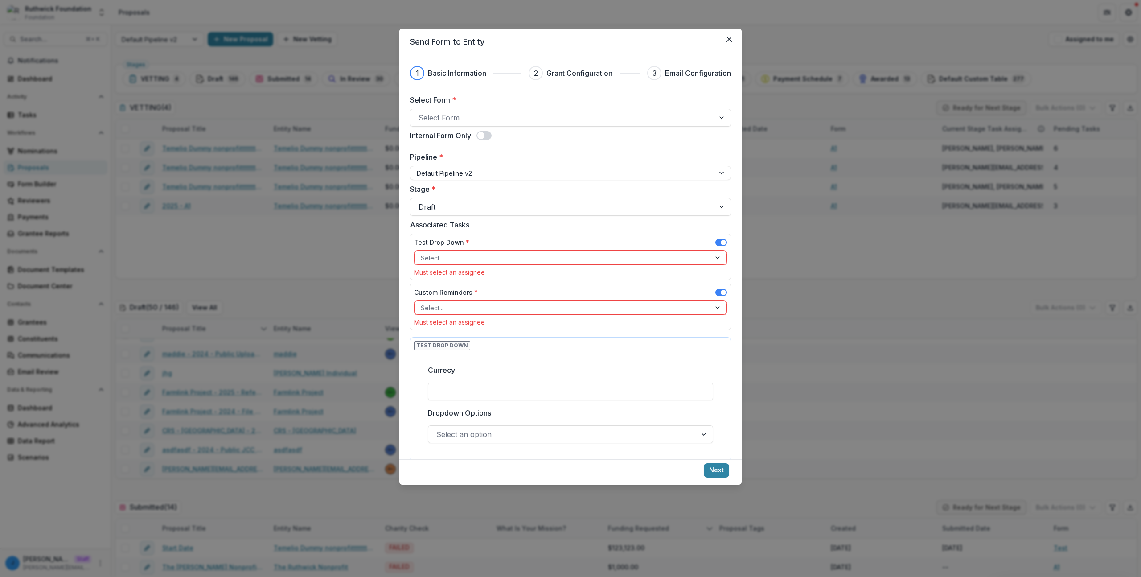
click at [253, 143] on div "Send Form to Entity 1 Basic Information 2 Grant Configuration 3 Email Configura…" at bounding box center [570, 288] width 1141 height 577
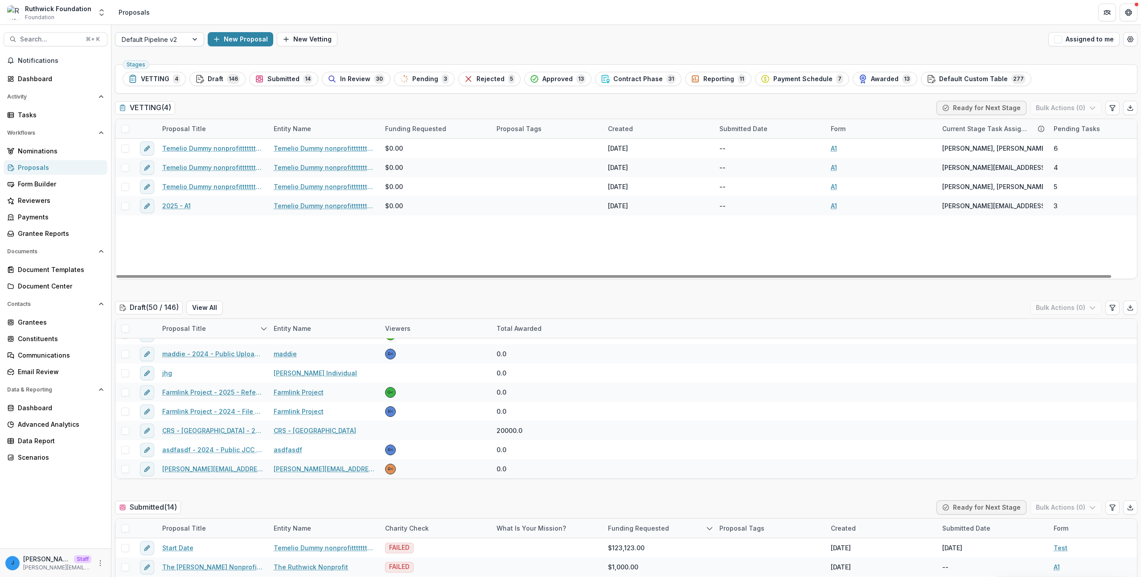
click at [176, 37] on div at bounding box center [152, 39] width 60 height 11
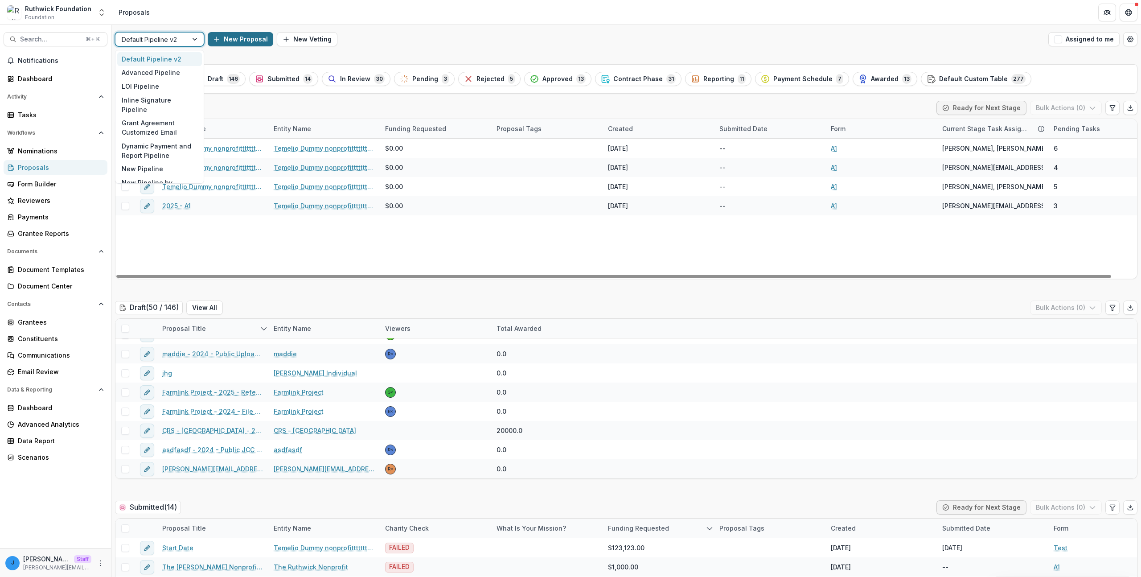
click at [234, 33] on button "New Proposal" at bounding box center [241, 39] width 66 height 14
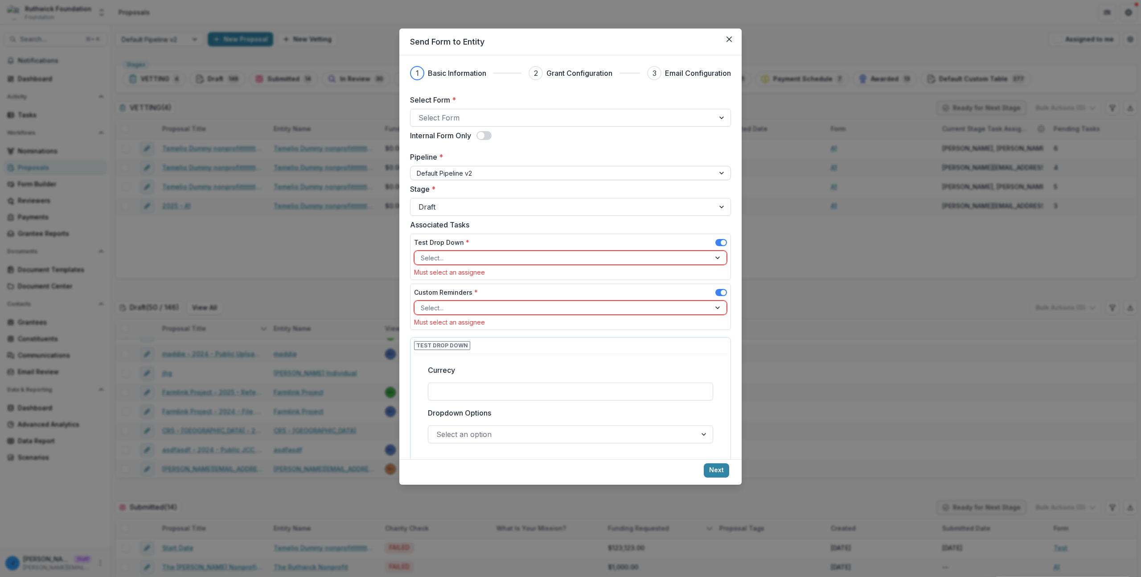
click at [483, 168] on div at bounding box center [562, 173] width 291 height 11
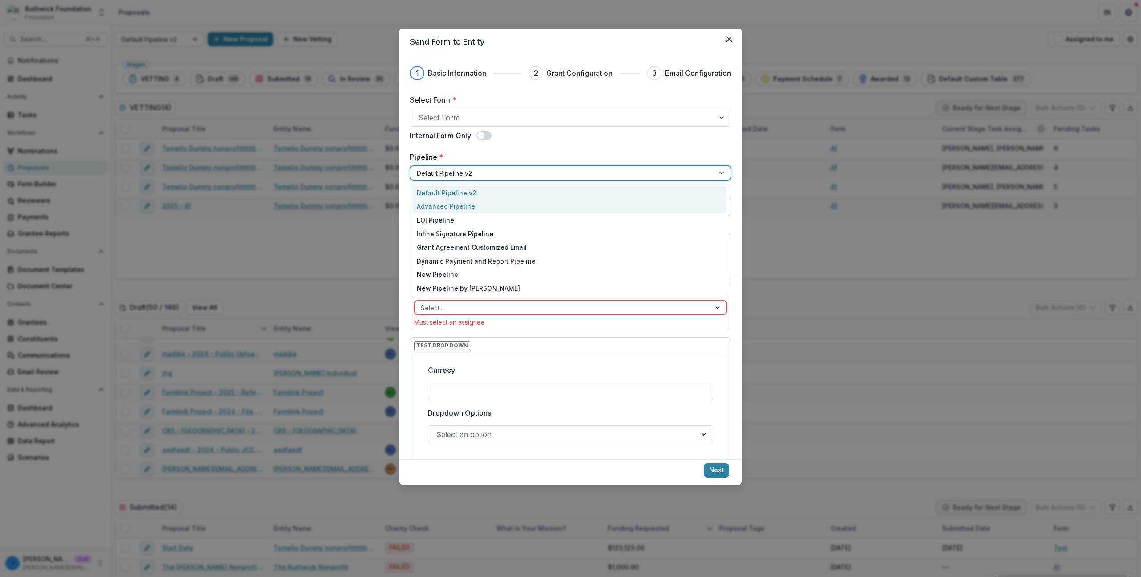
click at [473, 202] on div "Advanced Pipeline" at bounding box center [569, 207] width 314 height 14
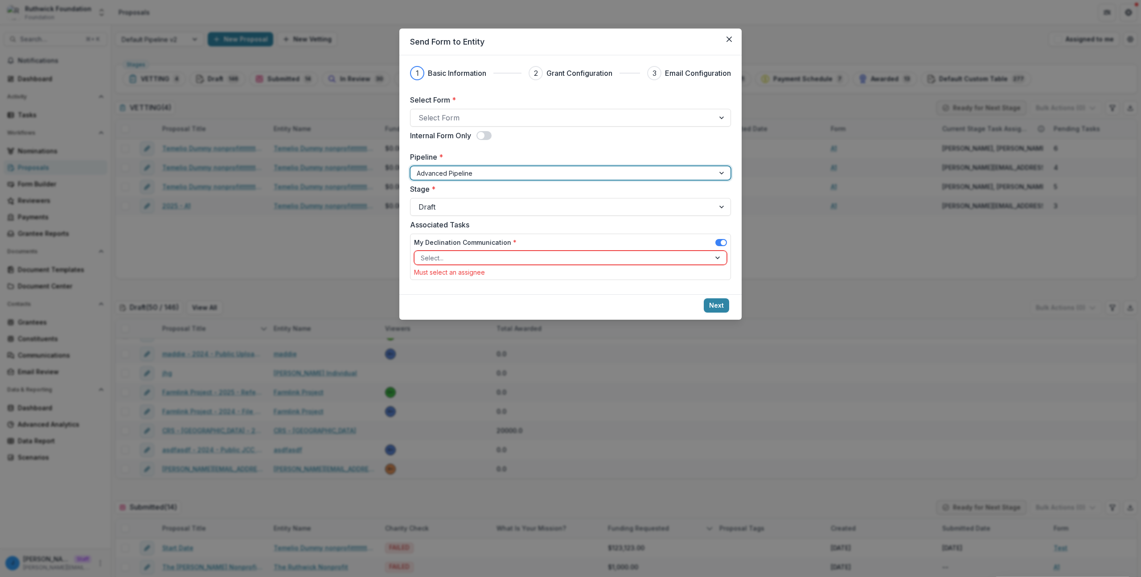
click at [472, 171] on div at bounding box center [562, 173] width 291 height 11
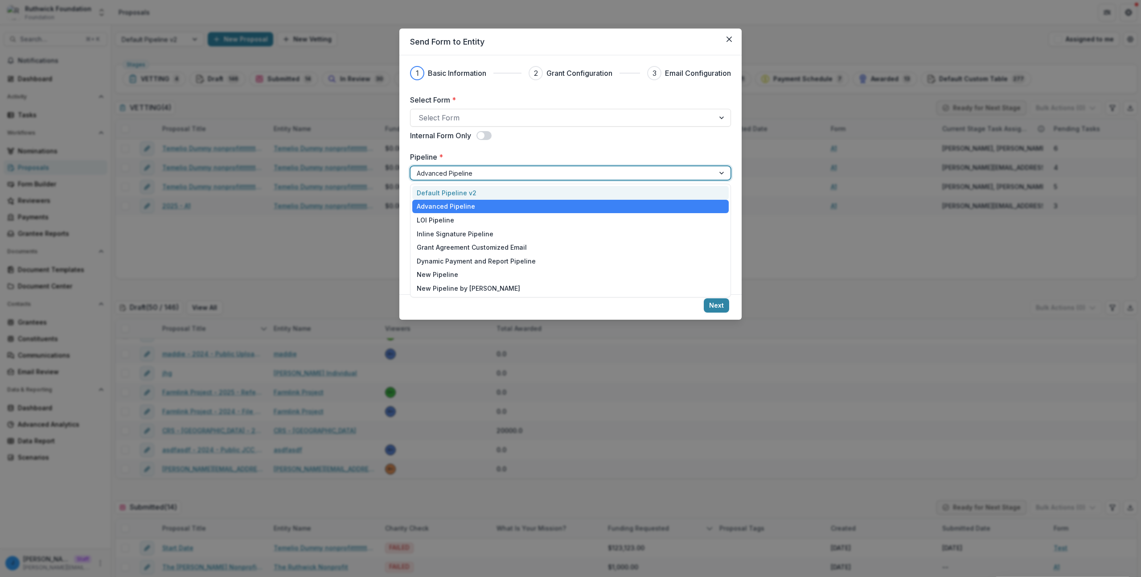
click at [471, 184] on div "Default Pipeline v2 Advanced Pipeline LOI Pipeline Inline Signature Pipeline Gr…" at bounding box center [570, 241] width 321 height 114
click at [469, 190] on div "Default Pipeline v2" at bounding box center [570, 193] width 316 height 14
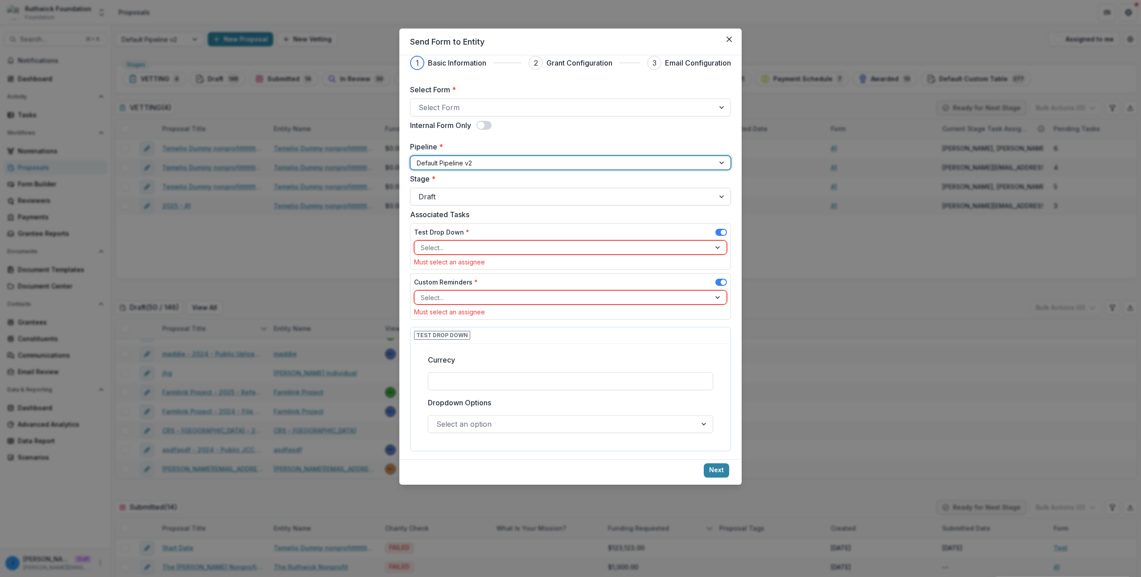
scroll to position [13, 0]
click at [620, 225] on div "Test Drop Down *" at bounding box center [570, 231] width 313 height 13
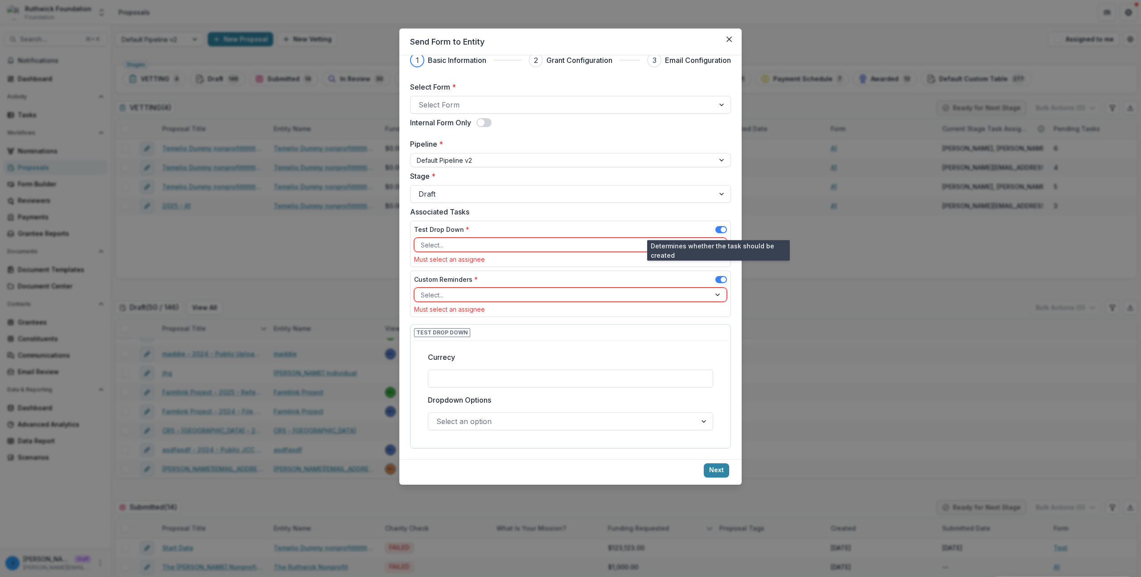
click at [717, 231] on span at bounding box center [721, 229] width 12 height 7
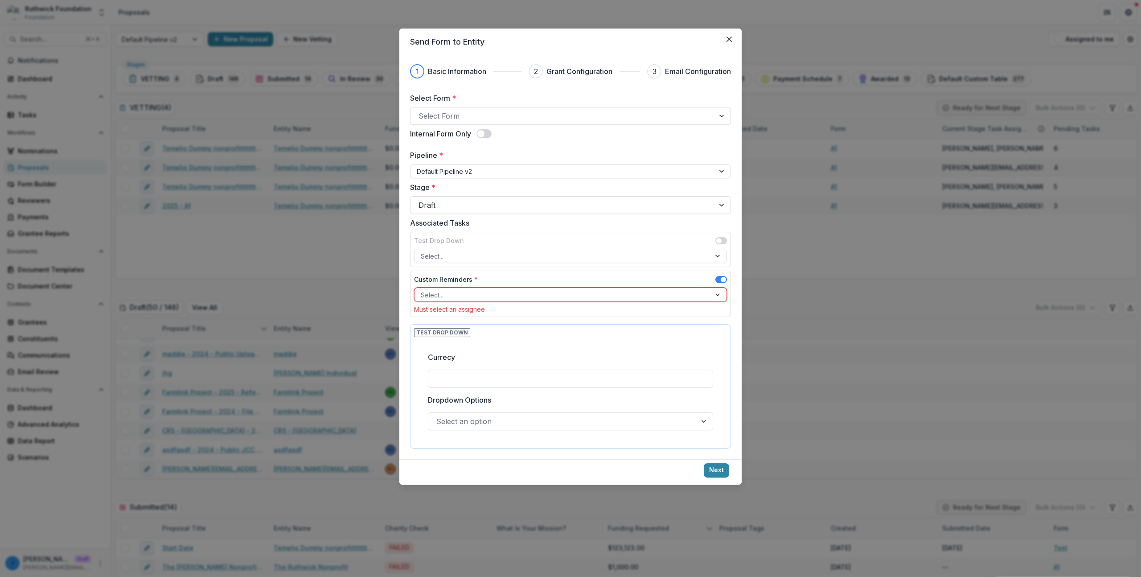
scroll to position [2, 0]
click at [718, 285] on span at bounding box center [721, 280] width 12 height 11
click at [718, 282] on span at bounding box center [721, 279] width 12 height 7
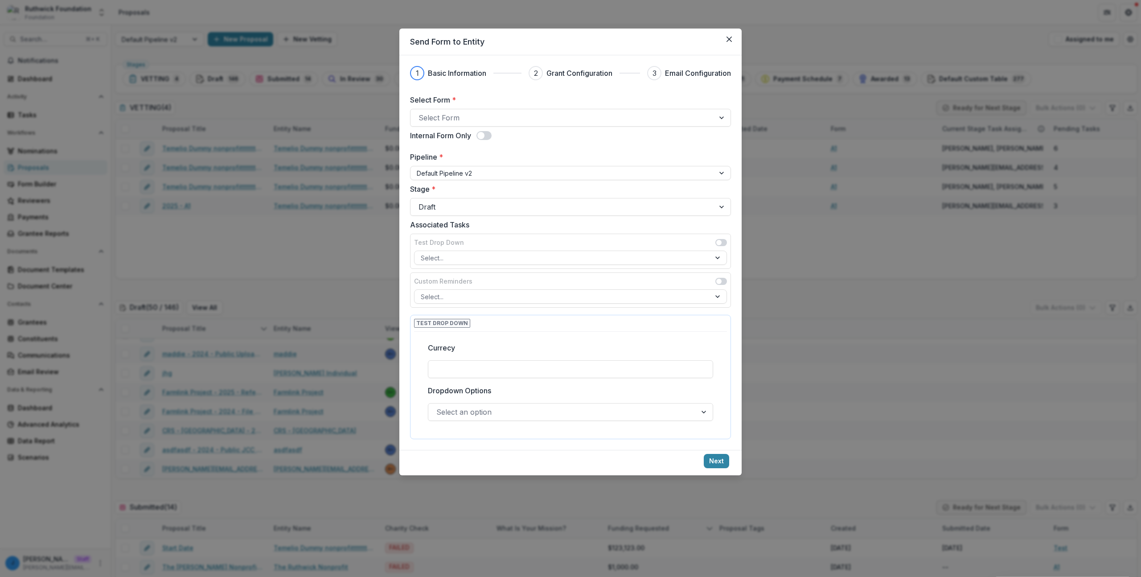
click at [232, 197] on div "Send Form to Entity 1 Basic Information 2 Grant Configuration 3 Email Configura…" at bounding box center [570, 288] width 1141 height 577
